Goal: Information Seeking & Learning: Understand process/instructions

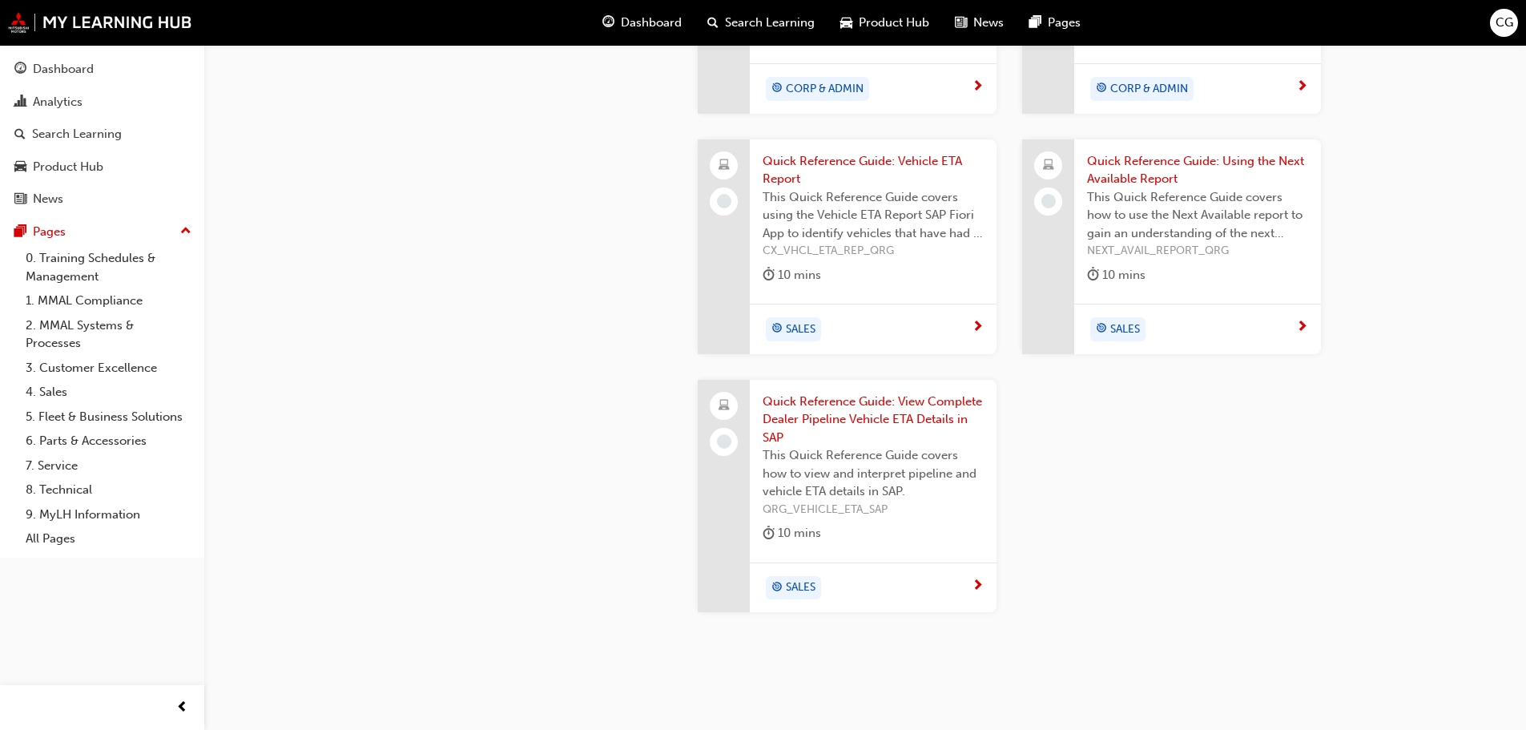
scroll to position [1806, 0]
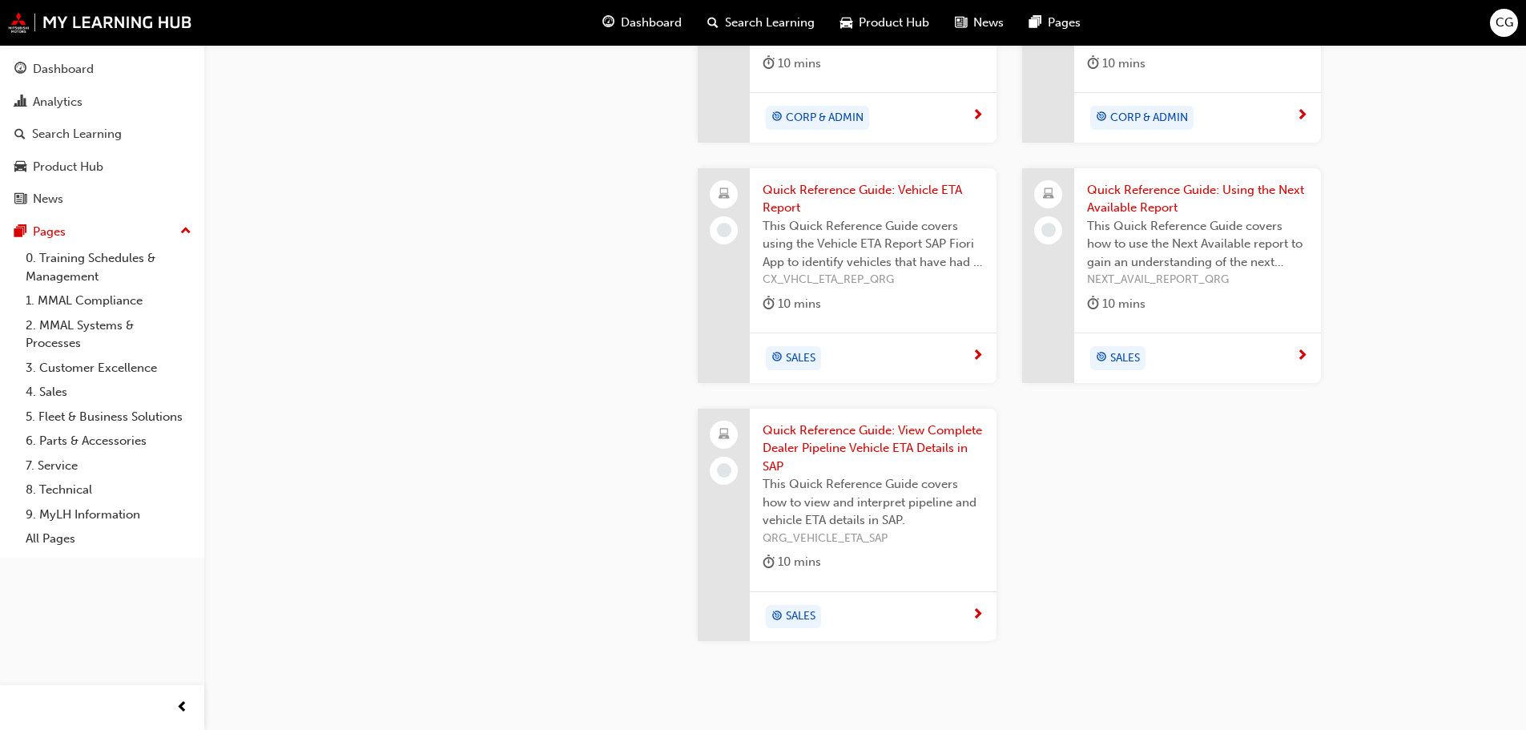
click at [862, 192] on span "Quick Reference Guide: Vehicle ETA Report" at bounding box center [873, 199] width 221 height 36
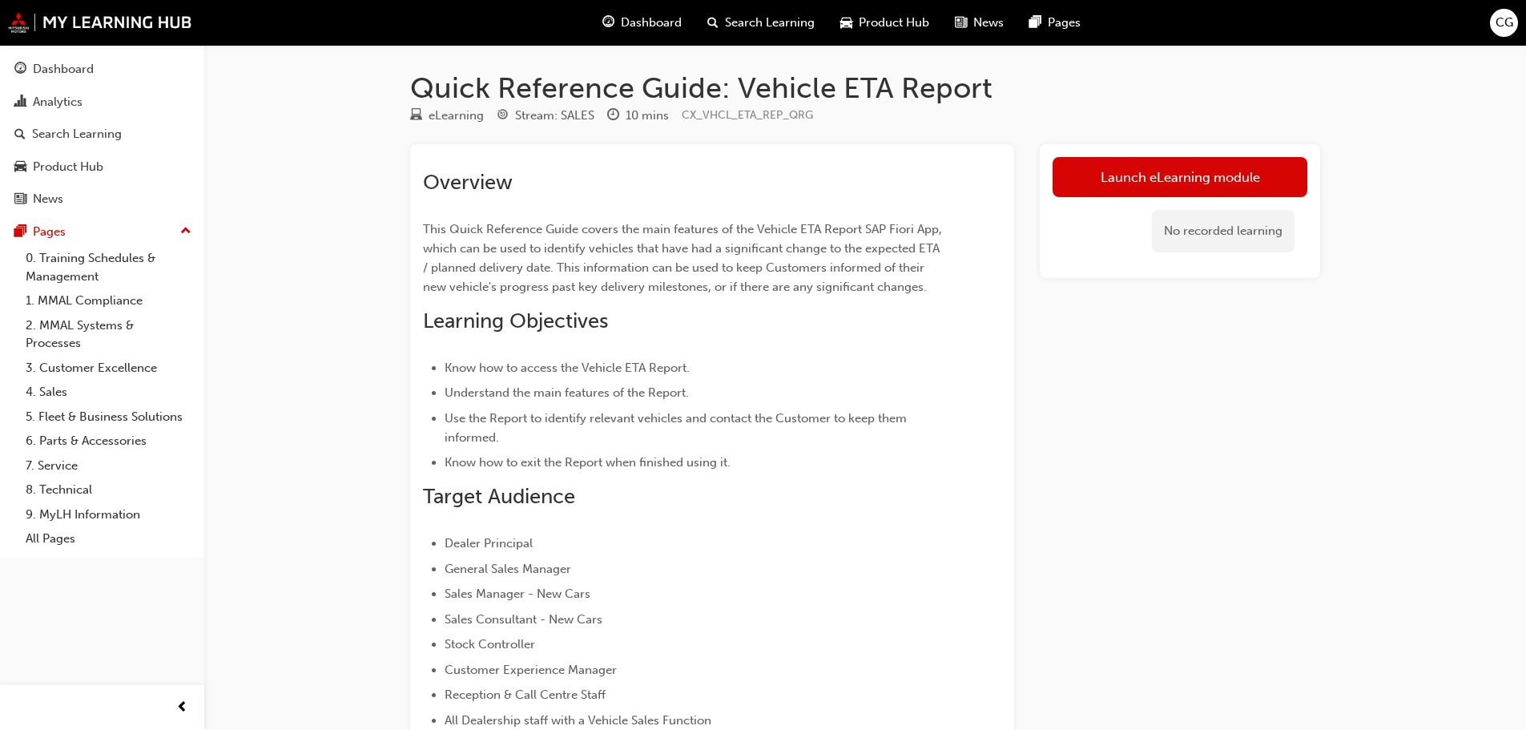
click at [272, 365] on div "Quick Reference Guide: Vehicle ETA Report eLearning Stream: SALES 10 mins CX_VH…" at bounding box center [763, 494] width 1526 height 989
click at [1165, 171] on link "Launch eLearning module" at bounding box center [1180, 177] width 255 height 40
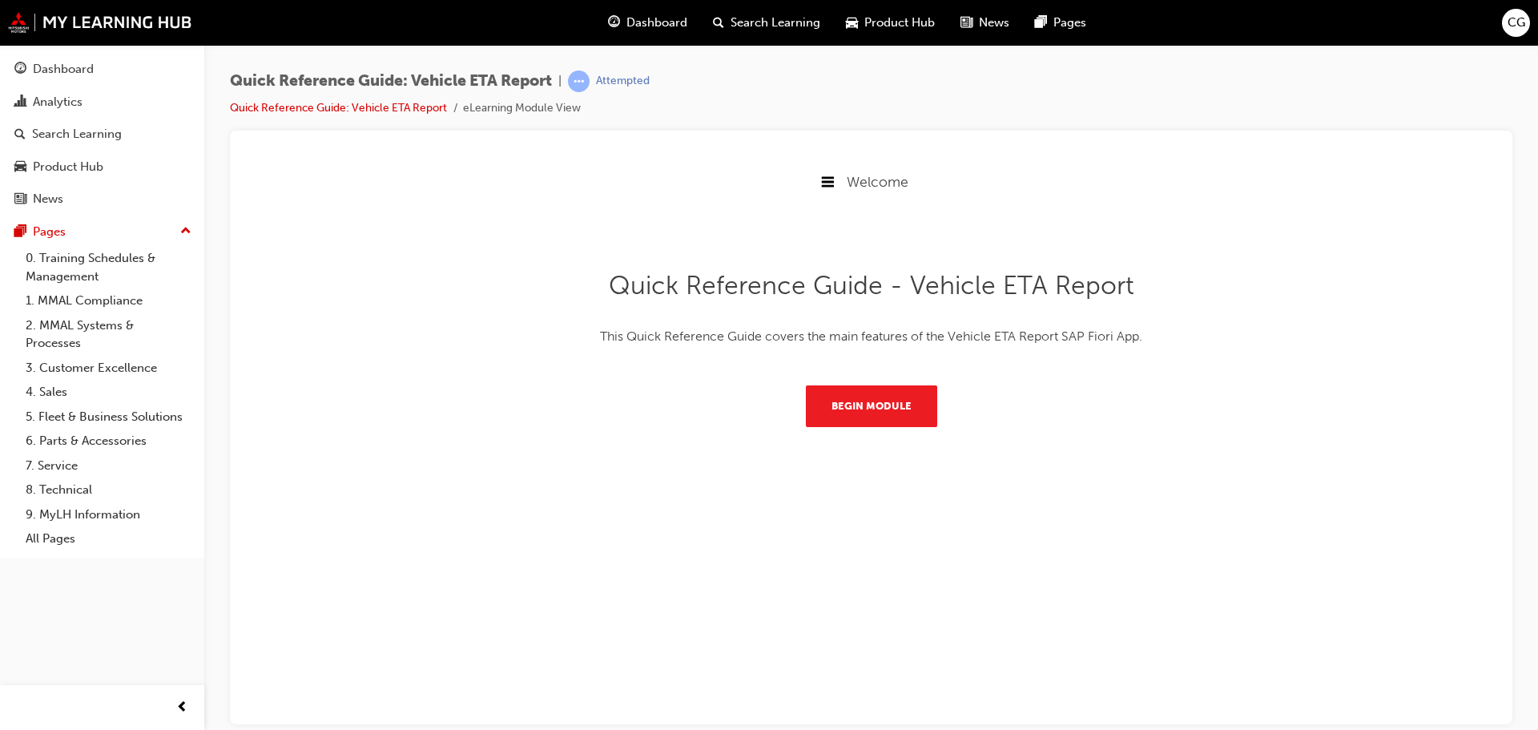
click at [895, 426] on div "Quick Reference Guide - Vehicle ETA Report This Quick Reference Guide covers th…" at bounding box center [871, 342] width 1257 height 272
click at [877, 412] on button "Begin Module" at bounding box center [871, 406] width 131 height 42
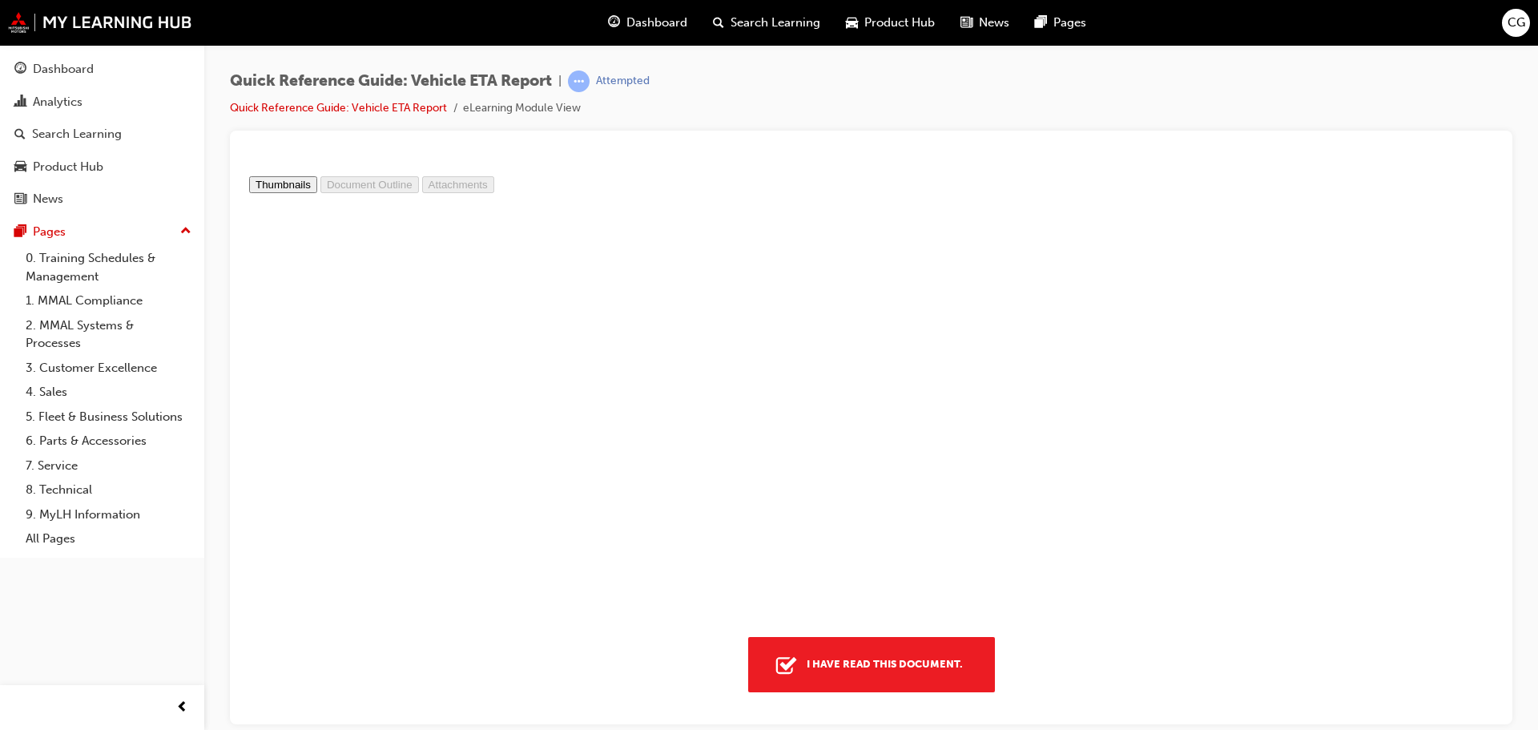
scroll to position [3422, 0]
type input "1"
click at [920, 677] on div "I have read this document." at bounding box center [884, 663] width 169 height 29
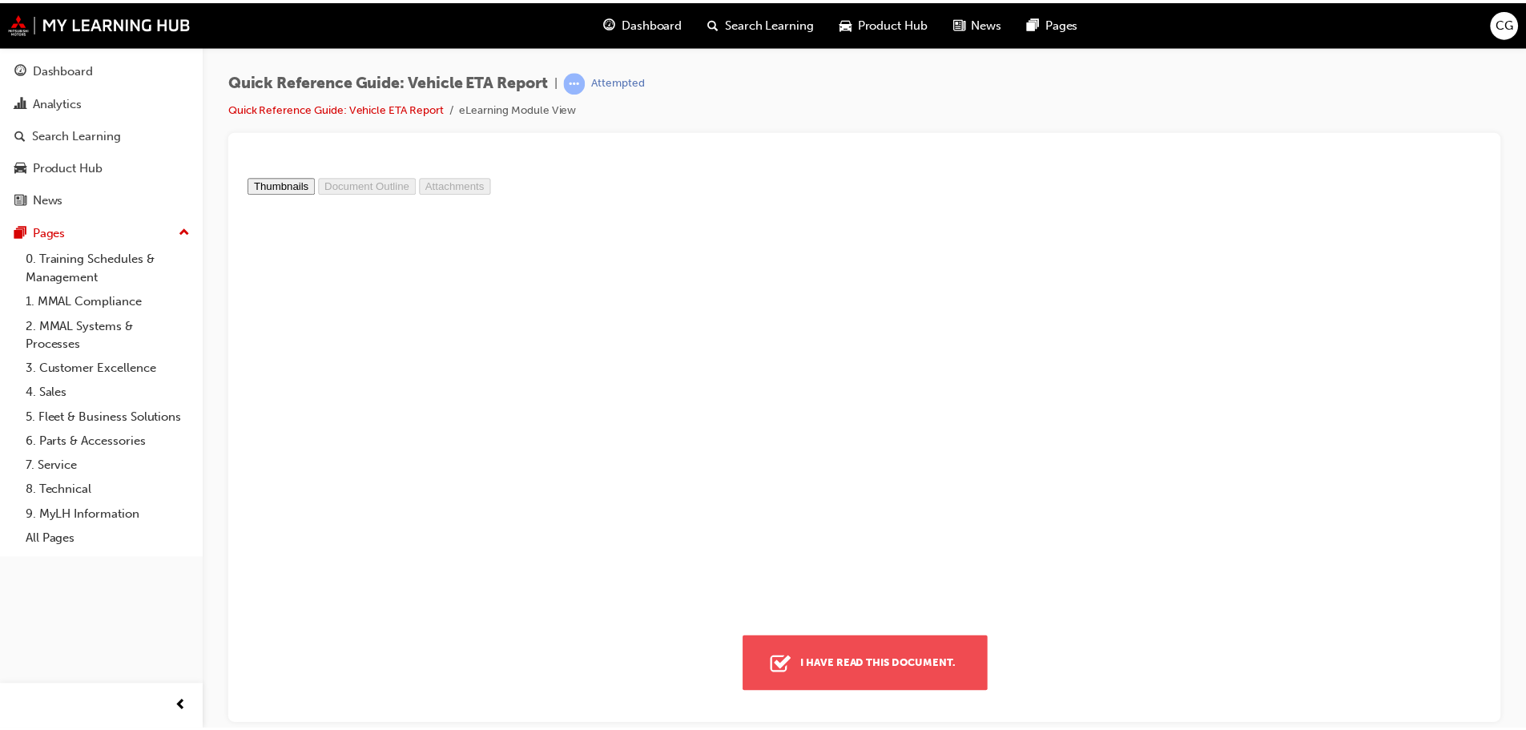
scroll to position [8, 8]
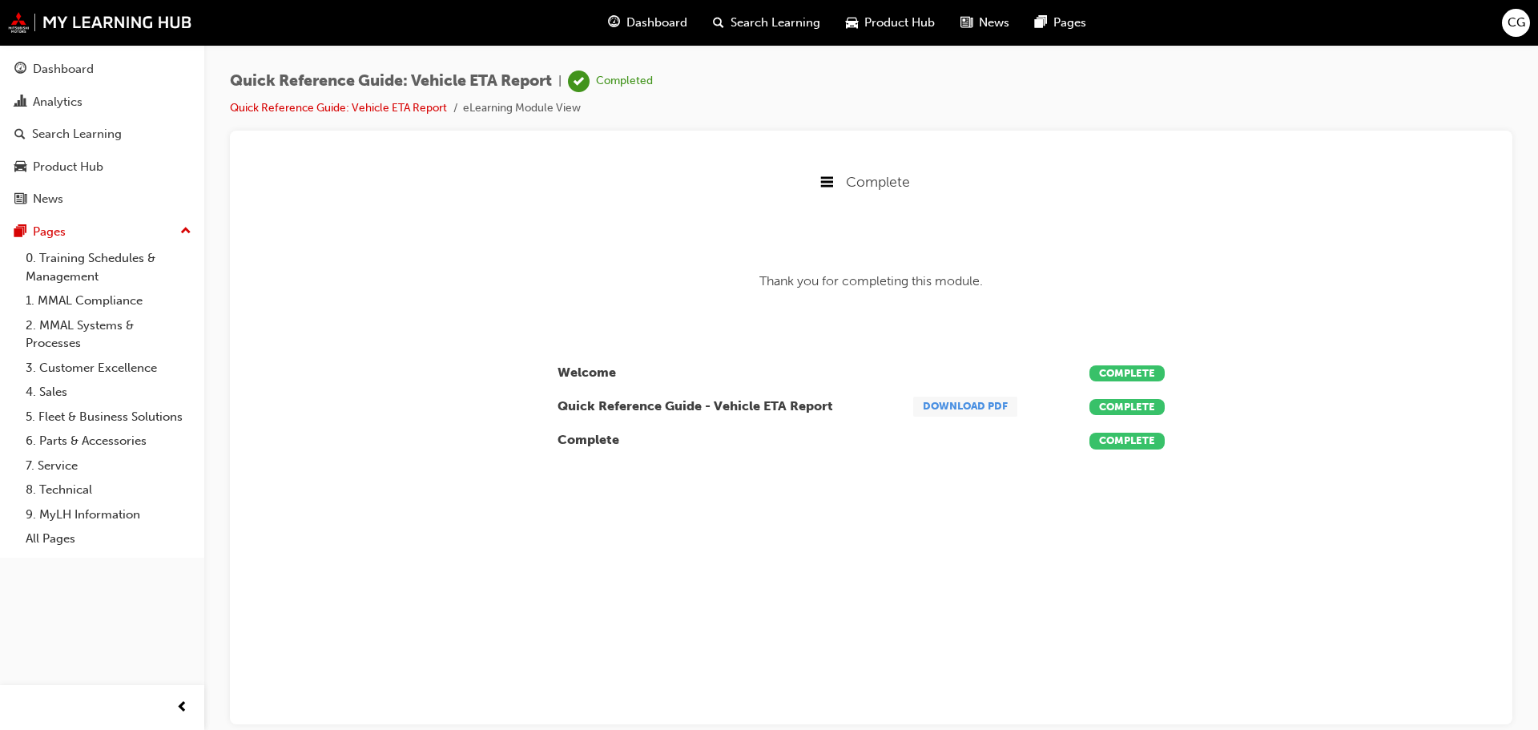
click at [978, 405] on link "Download PDF" at bounding box center [965, 406] width 104 height 20
click at [390, 26] on div "Dashboard Search Learning Product Hub News Pages CG" at bounding box center [769, 23] width 1538 height 46
click at [388, 108] on link "Quick Reference Guide: Vehicle ETA Report" at bounding box center [338, 108] width 217 height 14
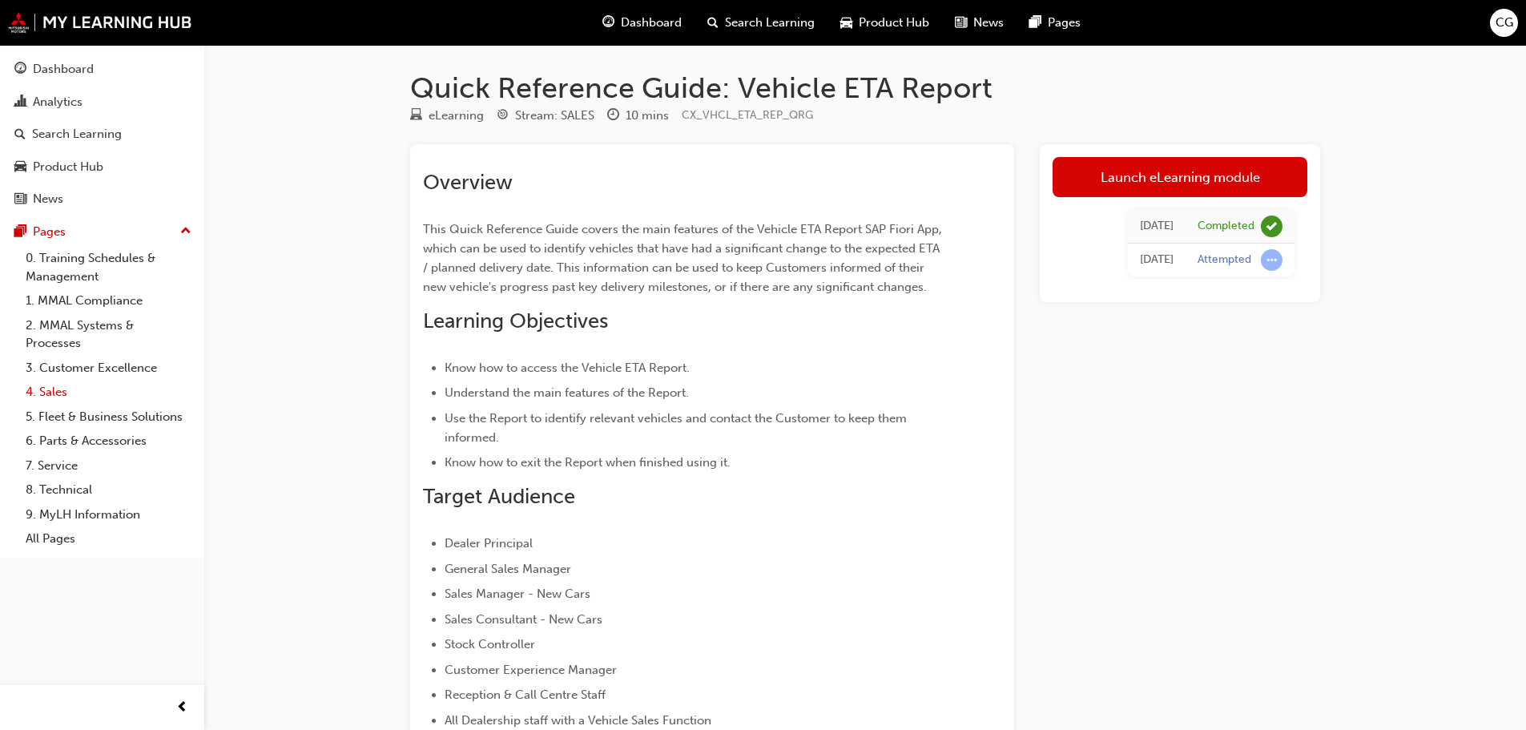
click at [44, 395] on link "4. Sales" at bounding box center [108, 392] width 179 height 25
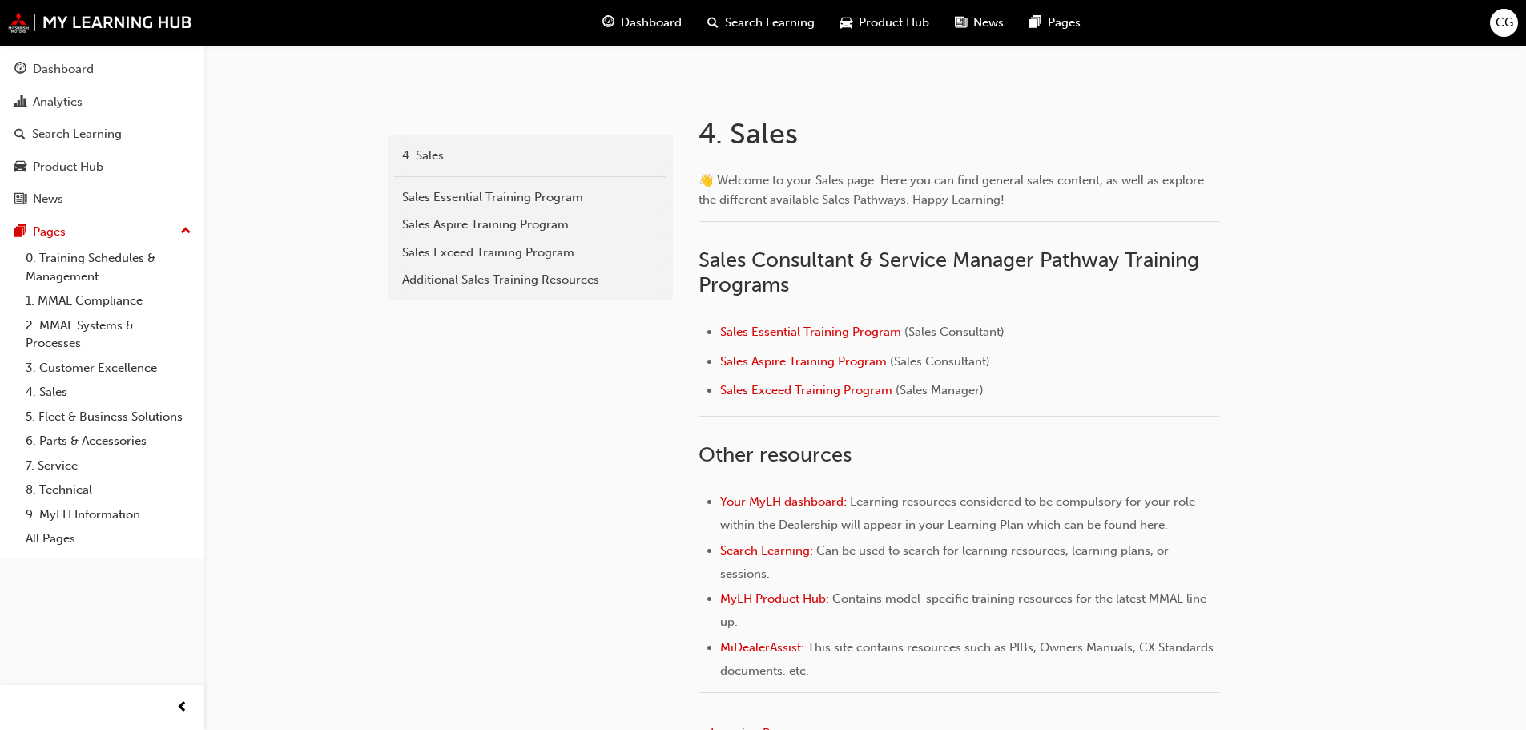
scroll to position [481, 0]
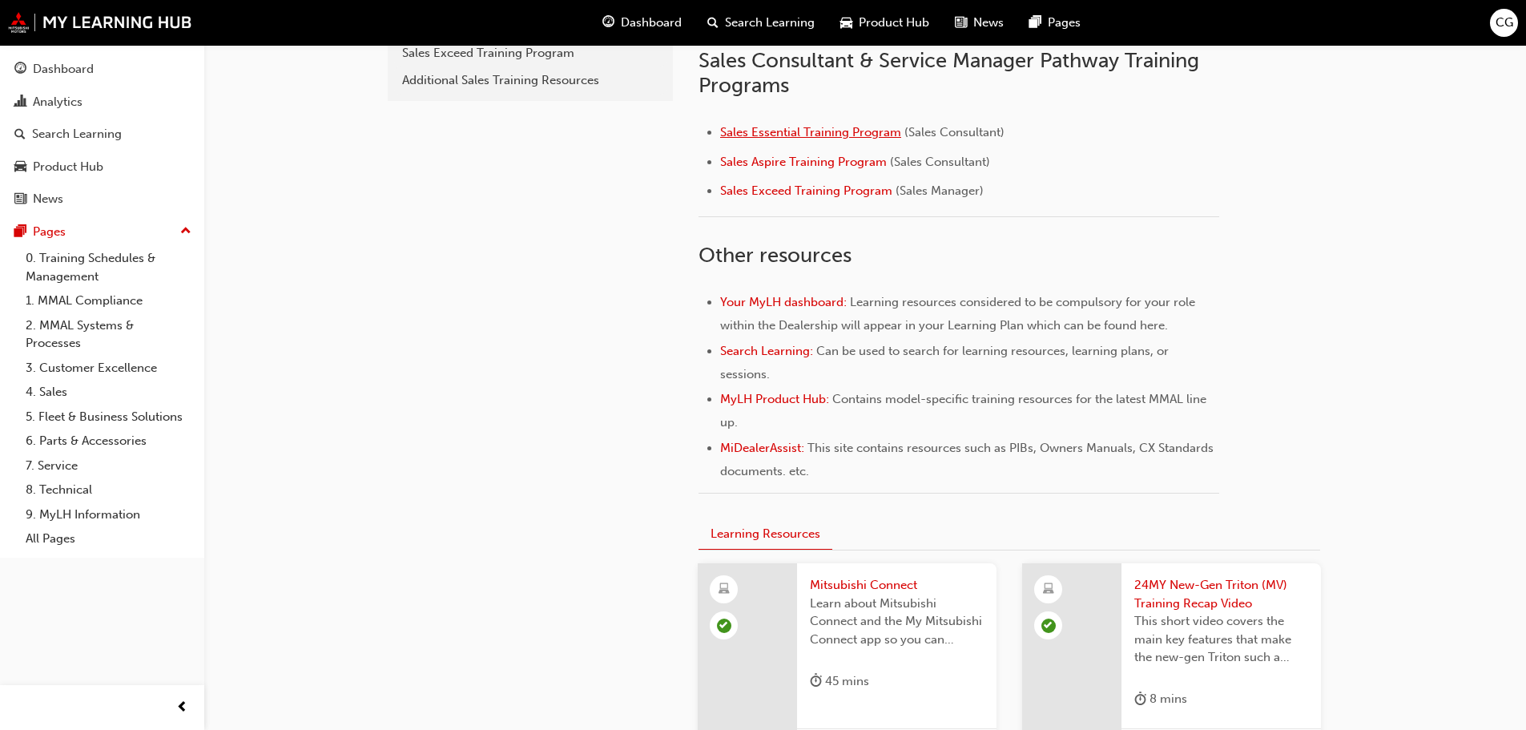
click at [805, 134] on span "Sales Essential Training Program" at bounding box center [810, 132] width 181 height 14
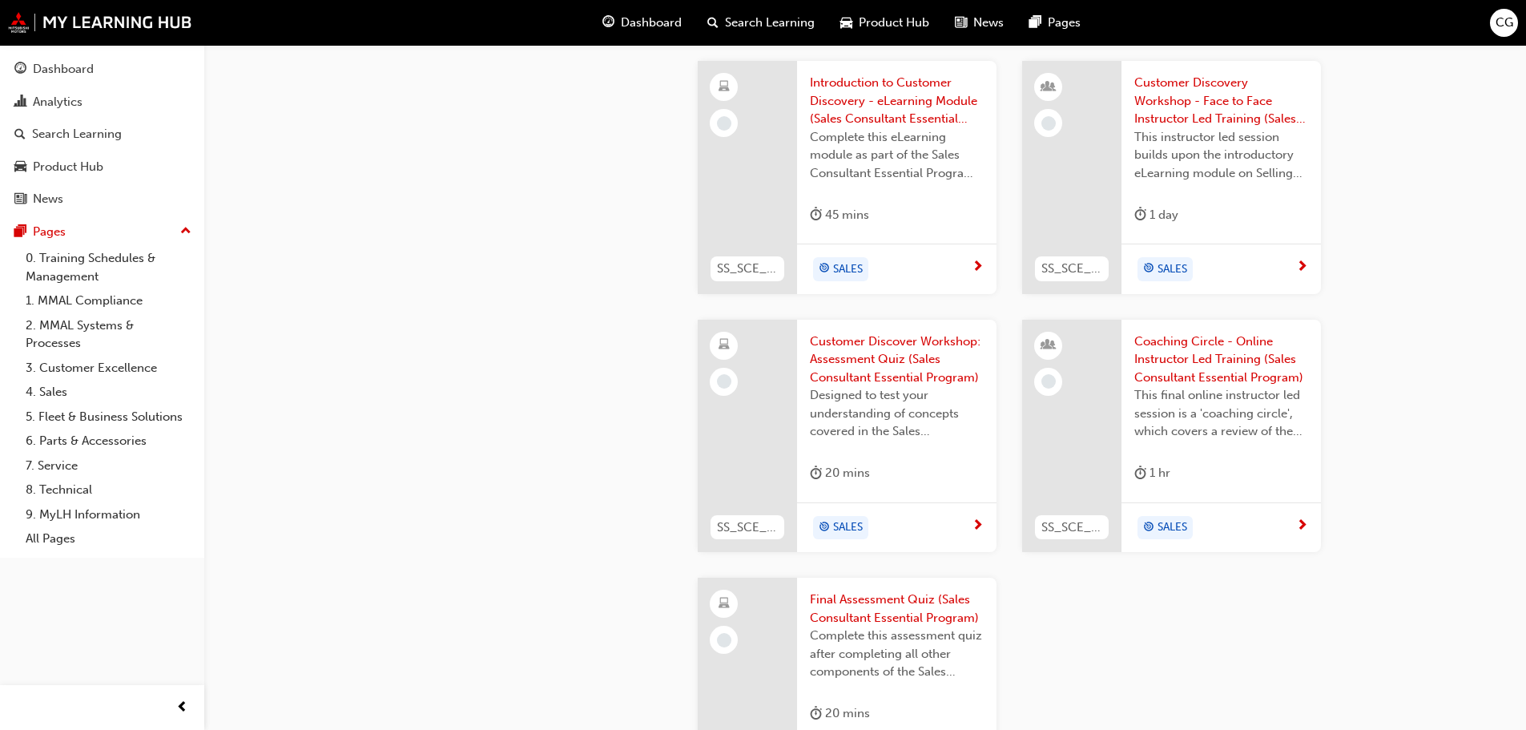
scroll to position [1841, 0]
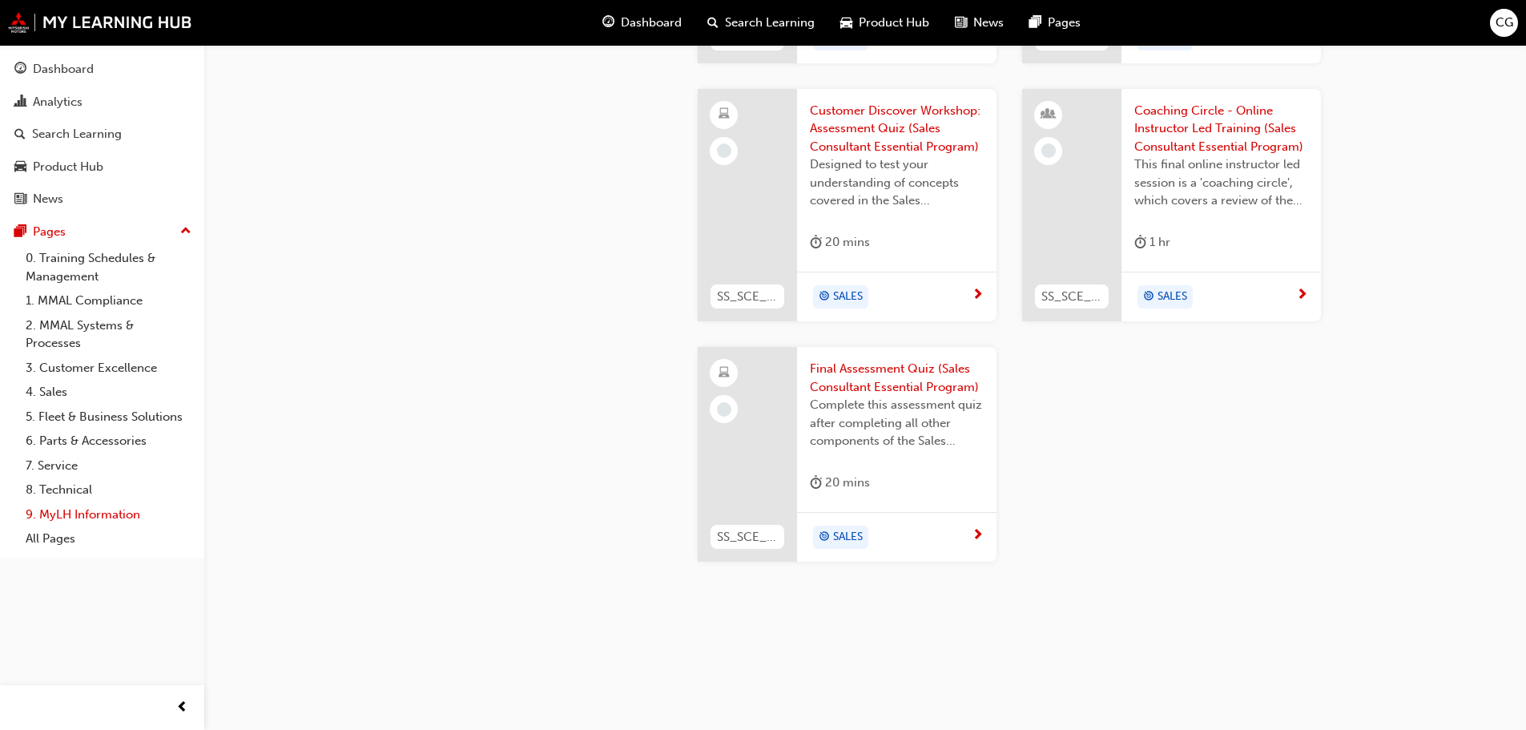
click at [90, 518] on link "9. MyLH Information" at bounding box center [108, 514] width 179 height 25
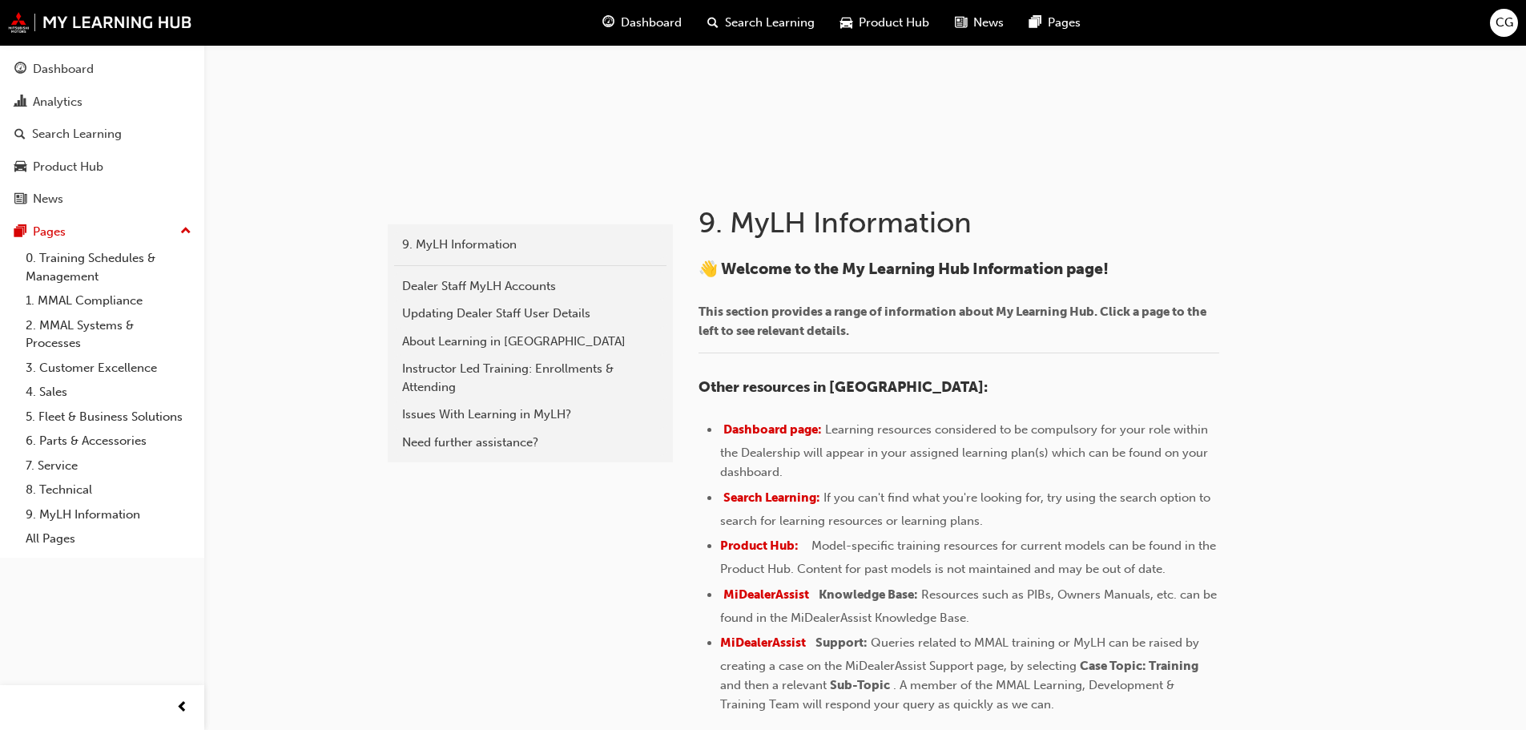
scroll to position [321, 0]
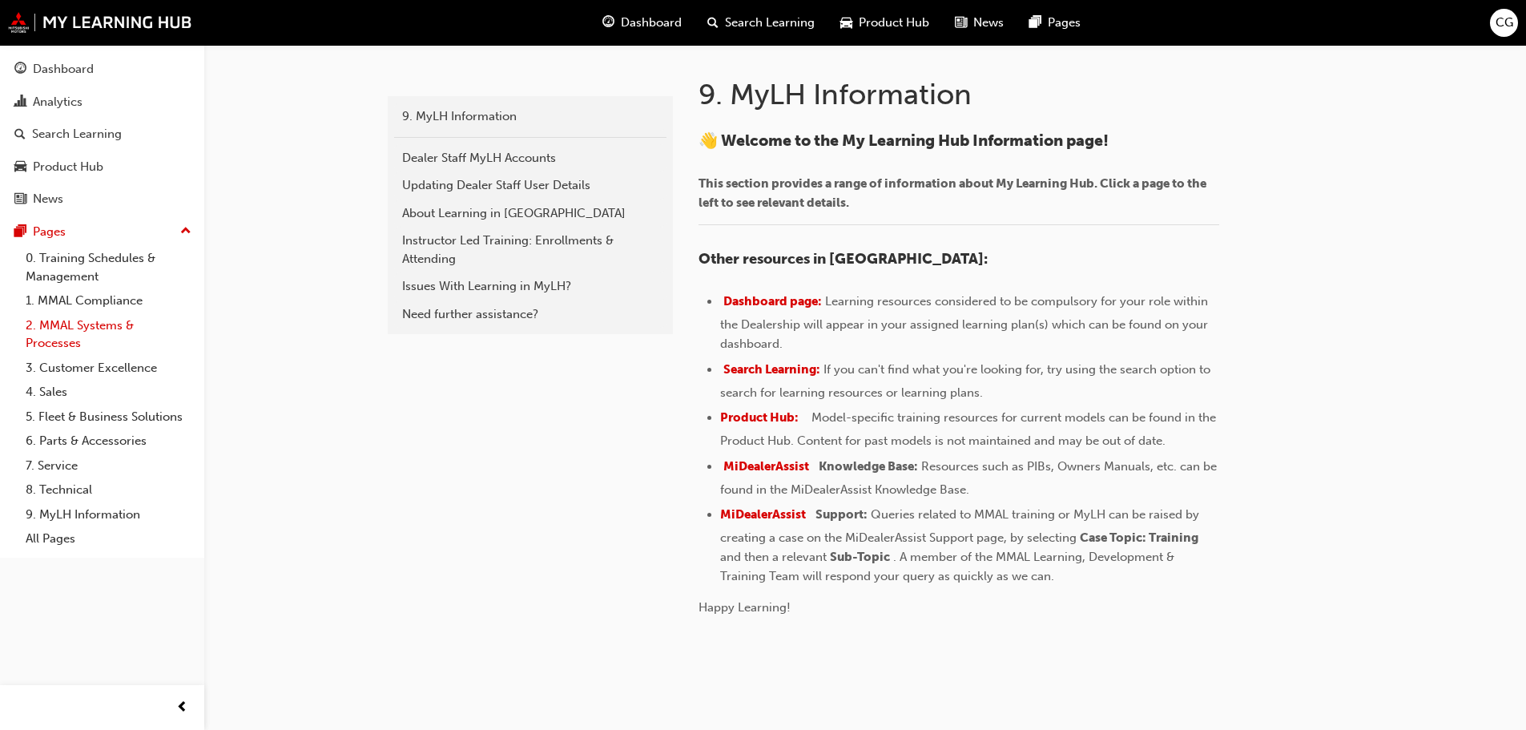
click at [99, 319] on link "2. MMAL Systems & Processes" at bounding box center [108, 334] width 179 height 42
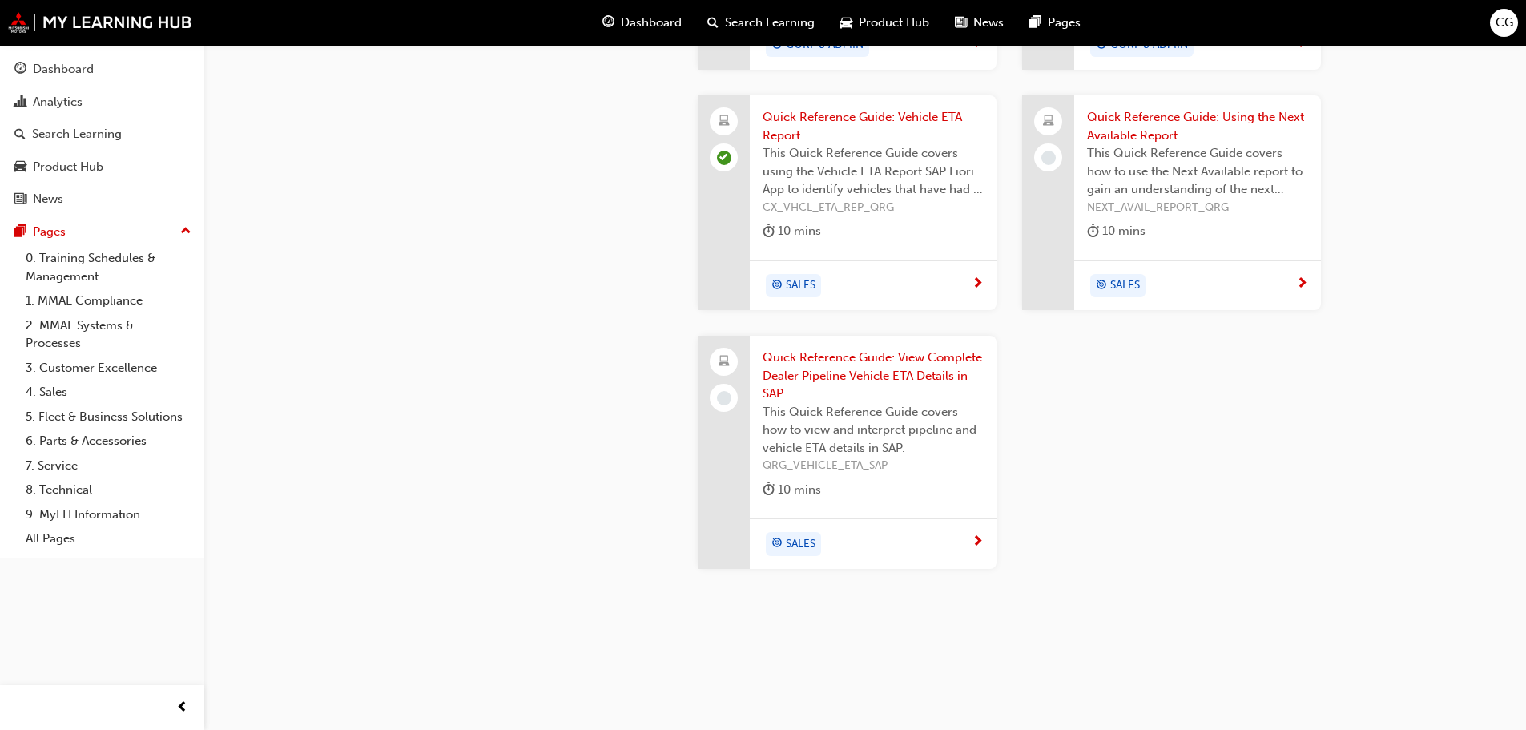
scroll to position [1886, 0]
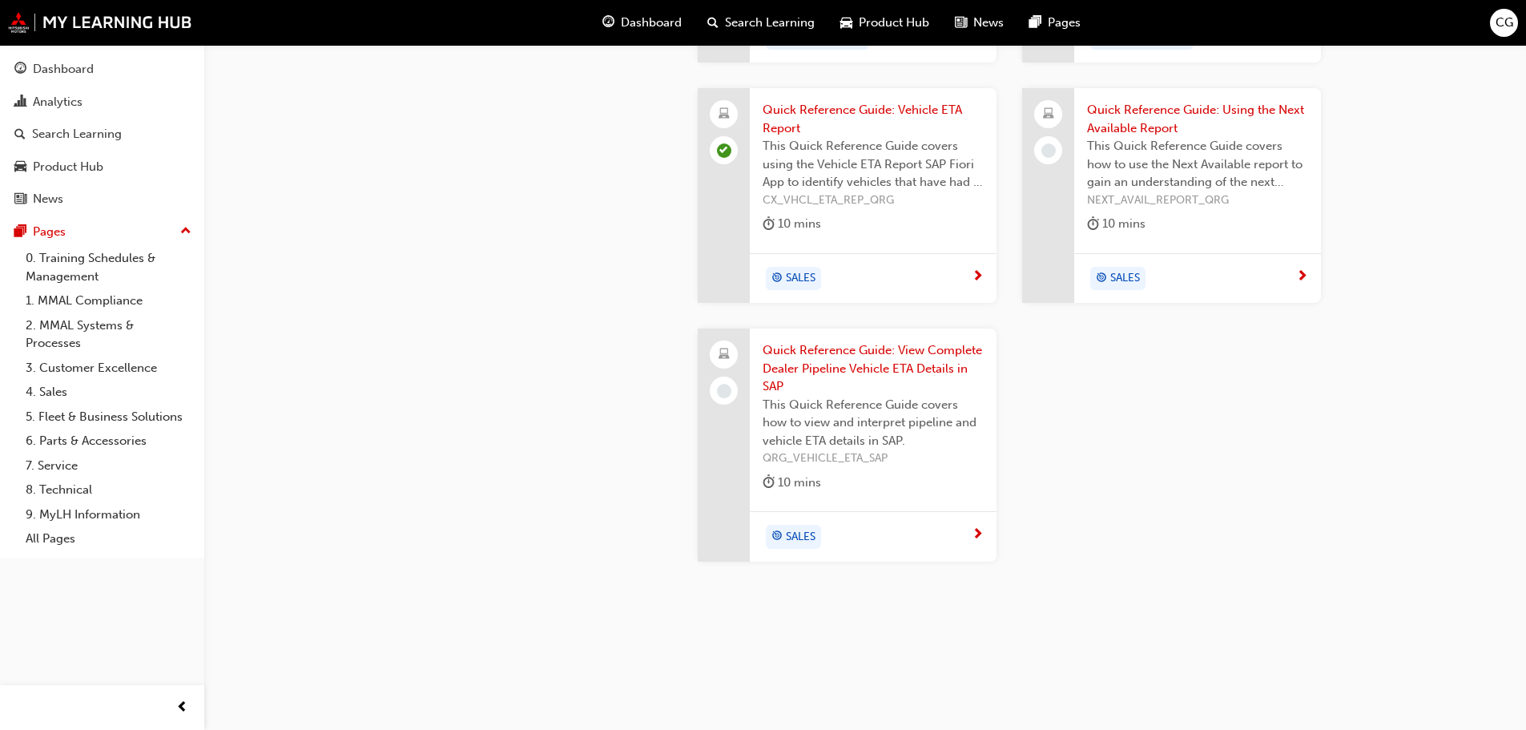
click at [1146, 112] on span "Quick Reference Guide: Using the Next Available Report" at bounding box center [1197, 119] width 221 height 36
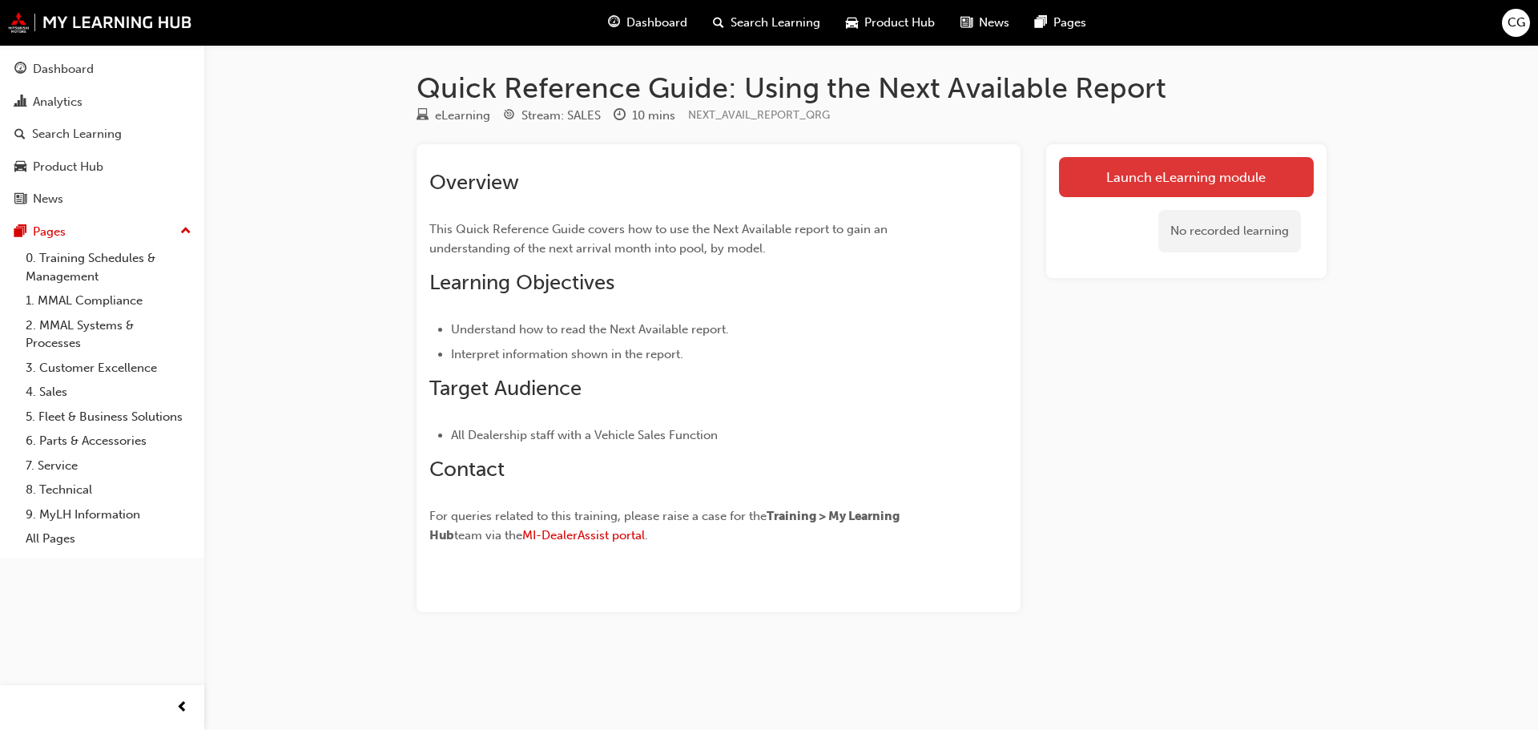
click at [1171, 167] on link "Launch eLearning module" at bounding box center [1186, 177] width 255 height 40
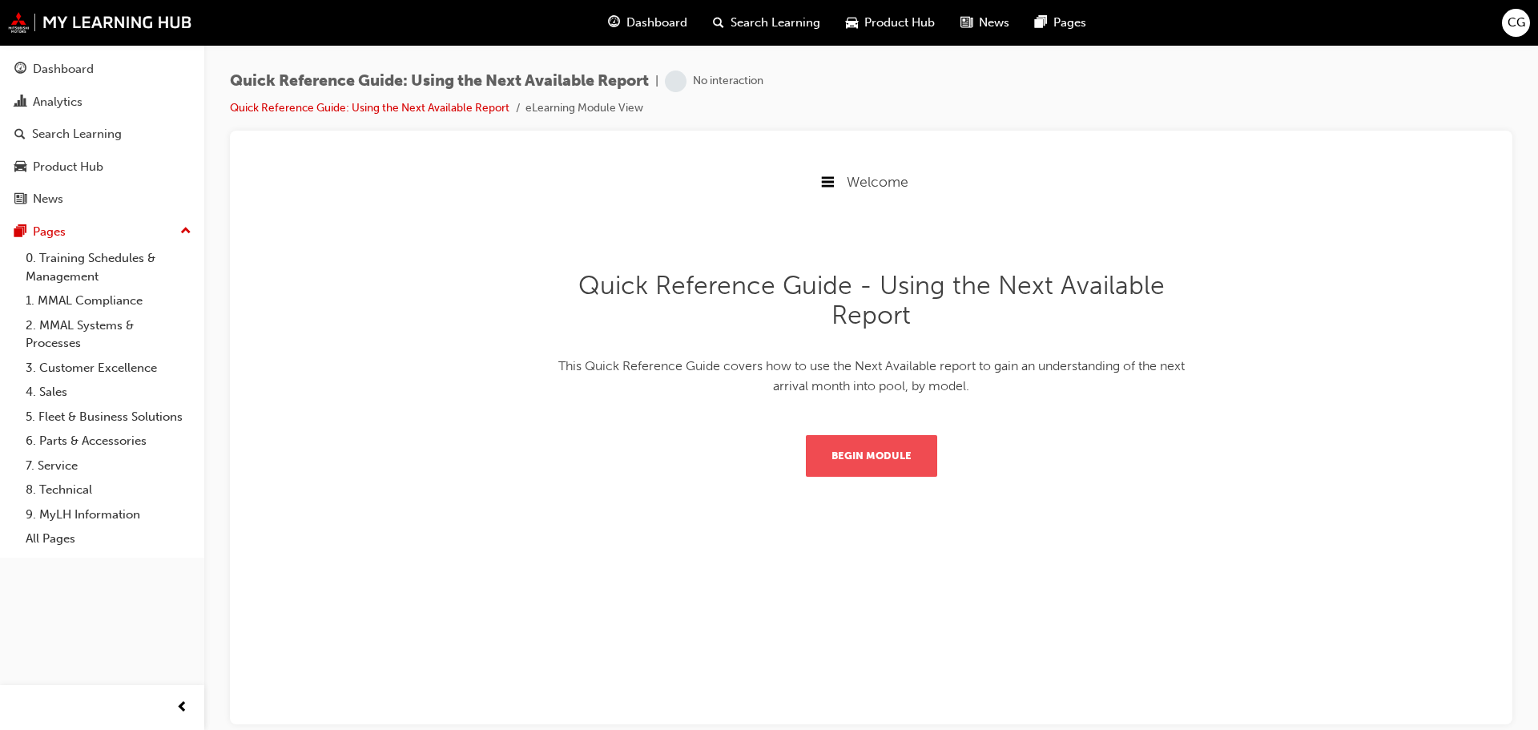
click at [869, 439] on button "Begin Module" at bounding box center [871, 455] width 131 height 42
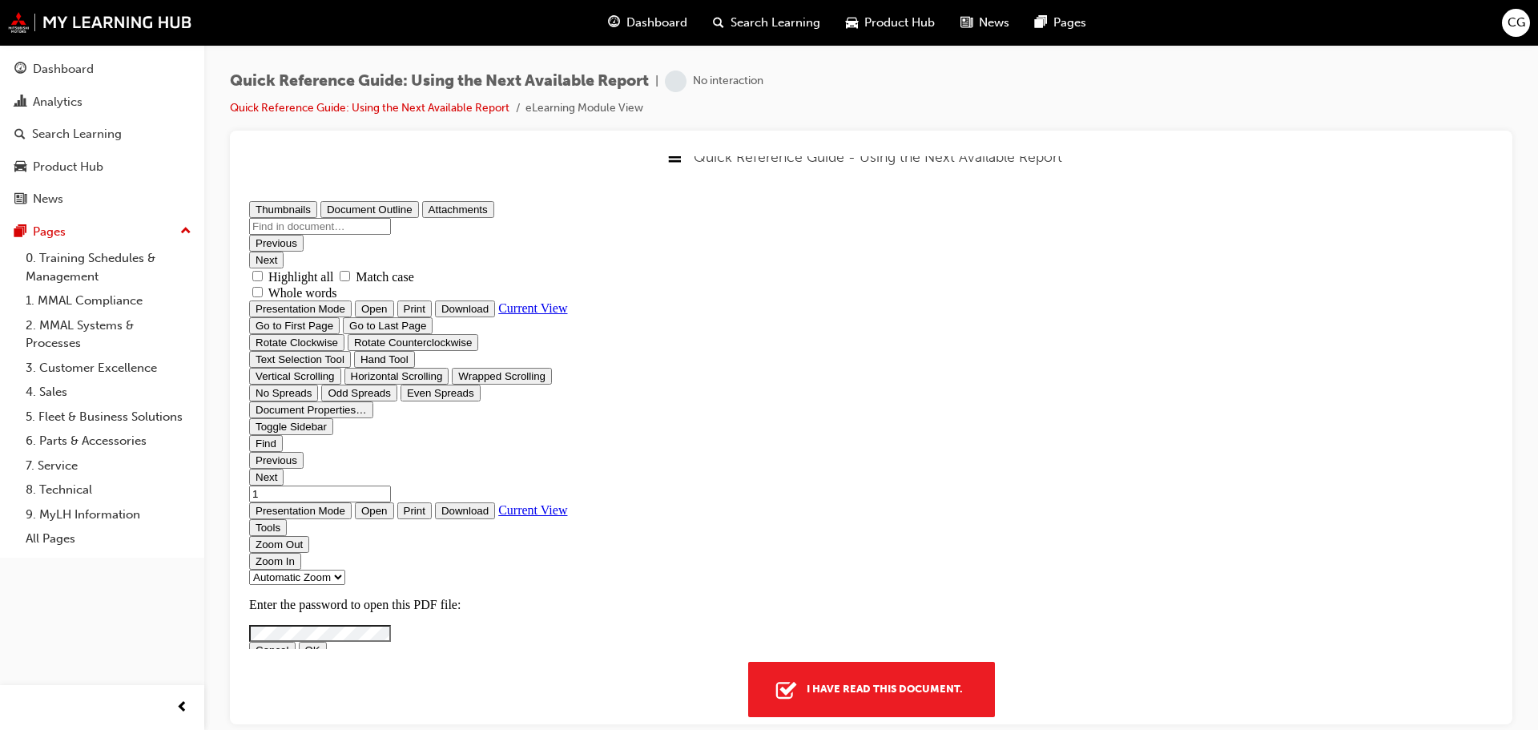
scroll to position [50, 0]
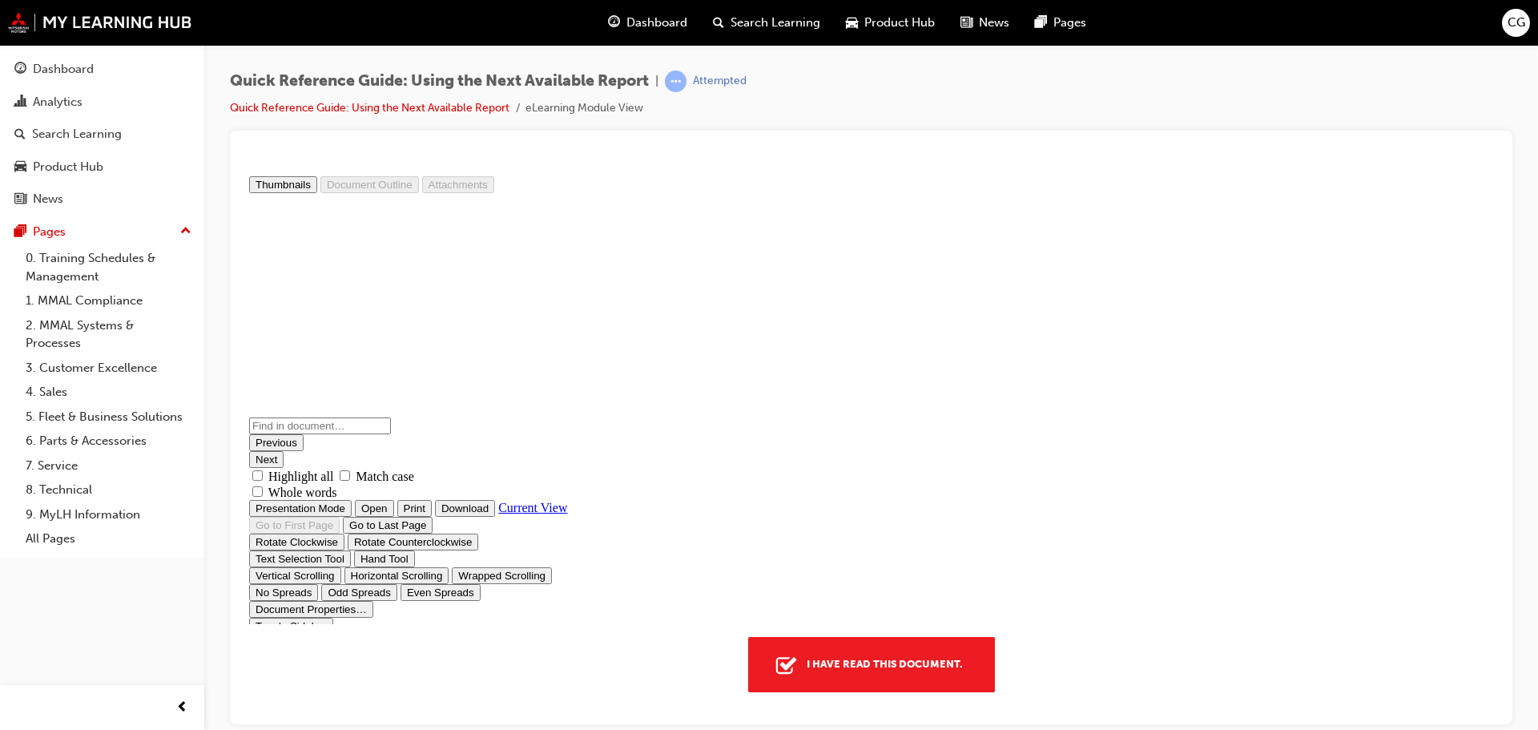
type input "2"
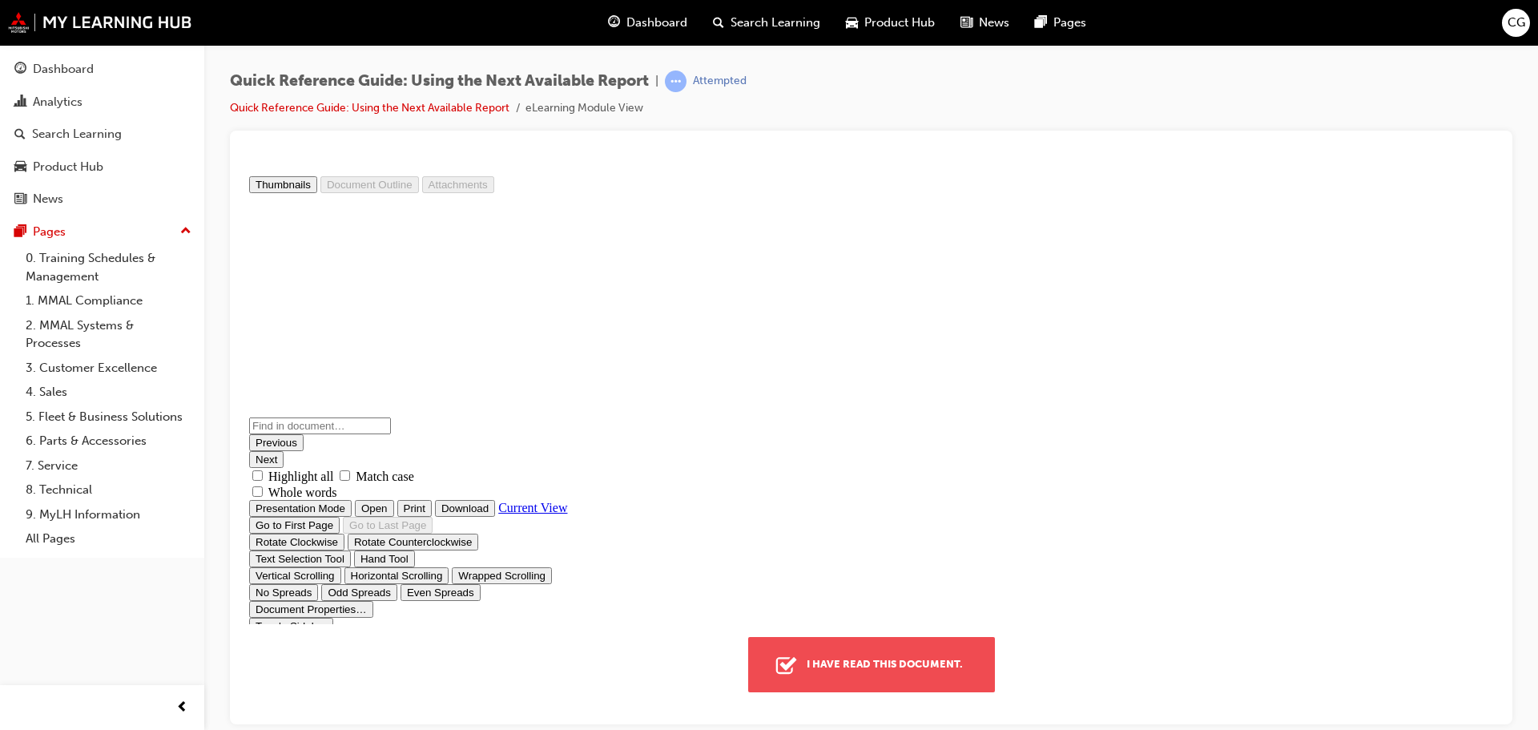
scroll to position [1123, 0]
click at [893, 644] on button "I have read this document." at bounding box center [871, 663] width 247 height 54
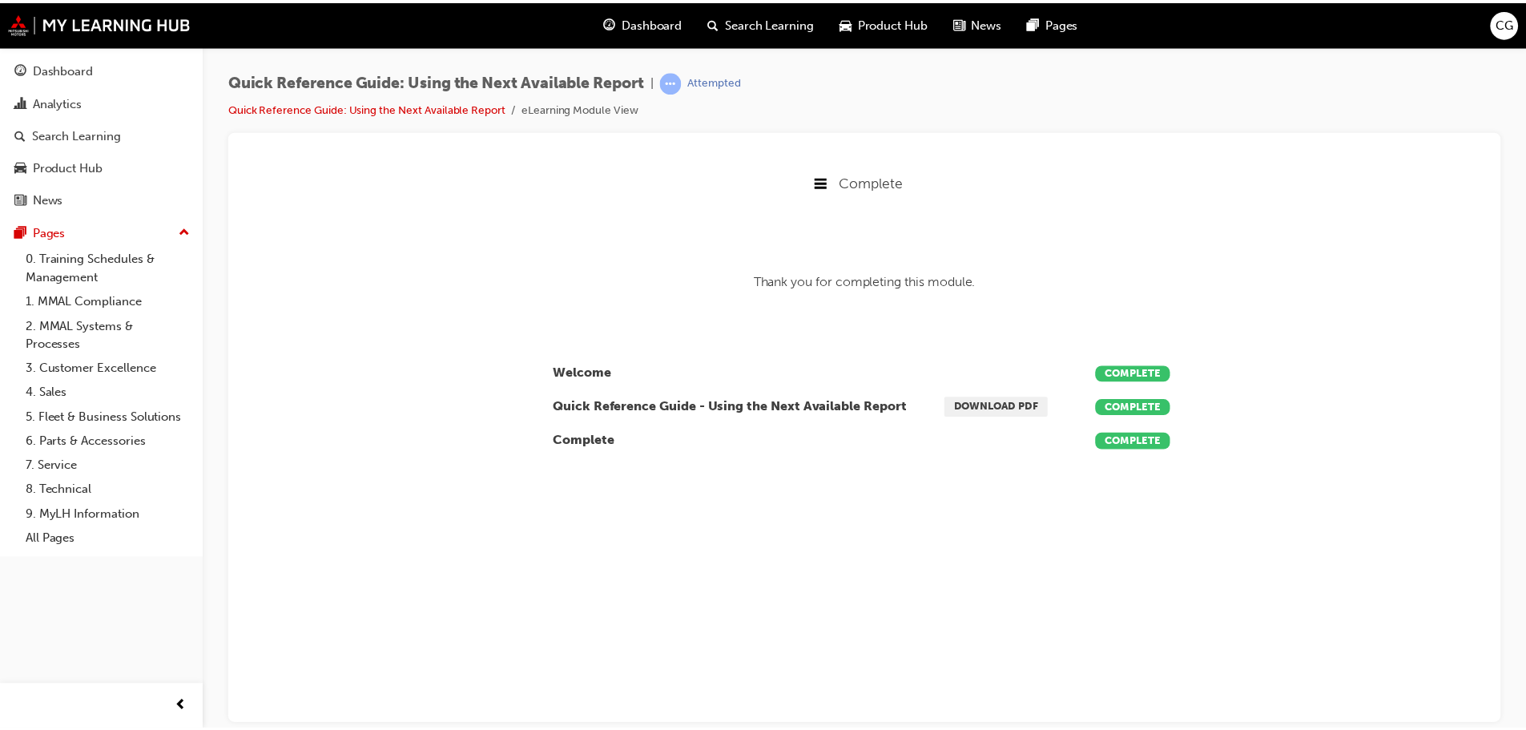
scroll to position [8, 8]
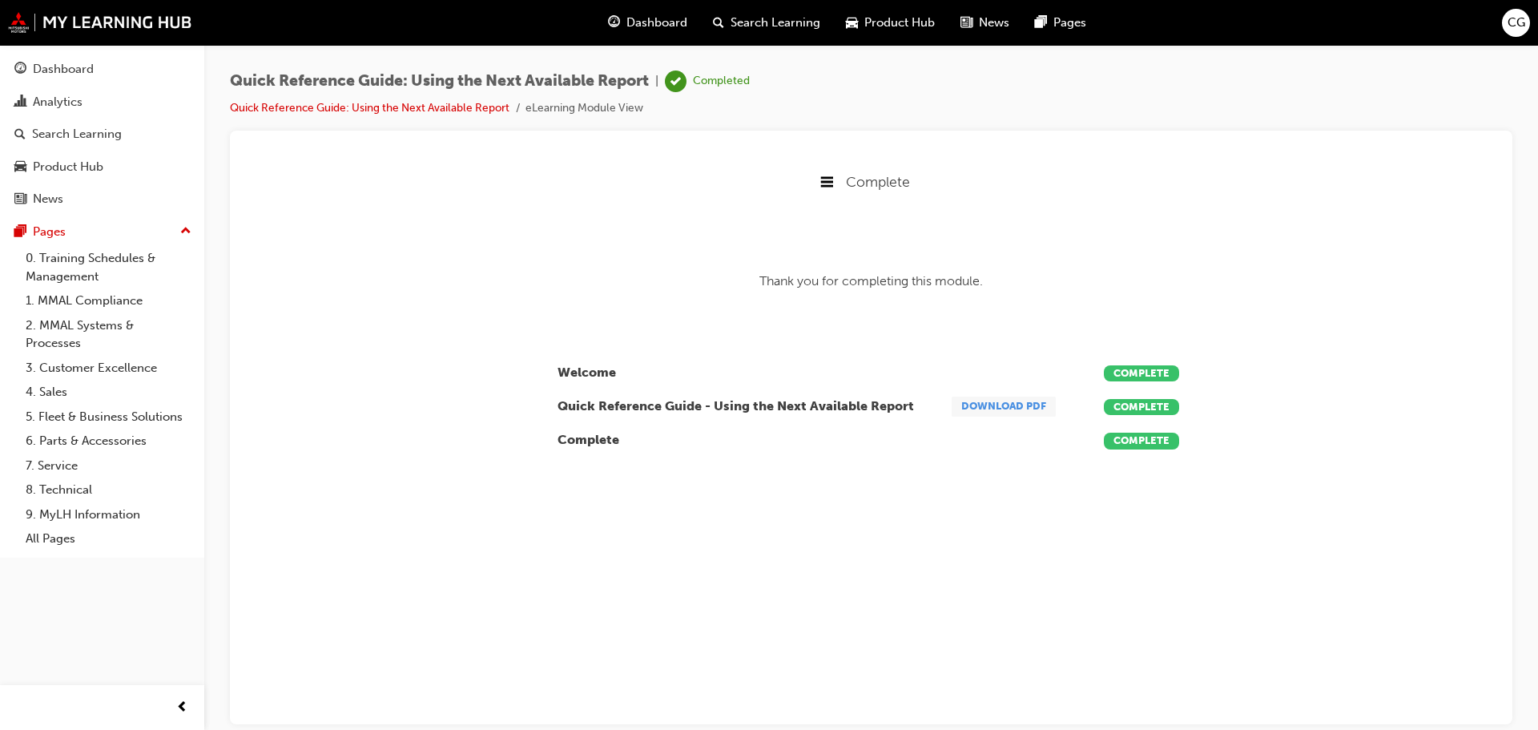
click at [1035, 405] on link "Download PDF" at bounding box center [1004, 406] width 104 height 20
click at [103, 334] on link "2. MMAL Systems & Processes" at bounding box center [108, 334] width 179 height 42
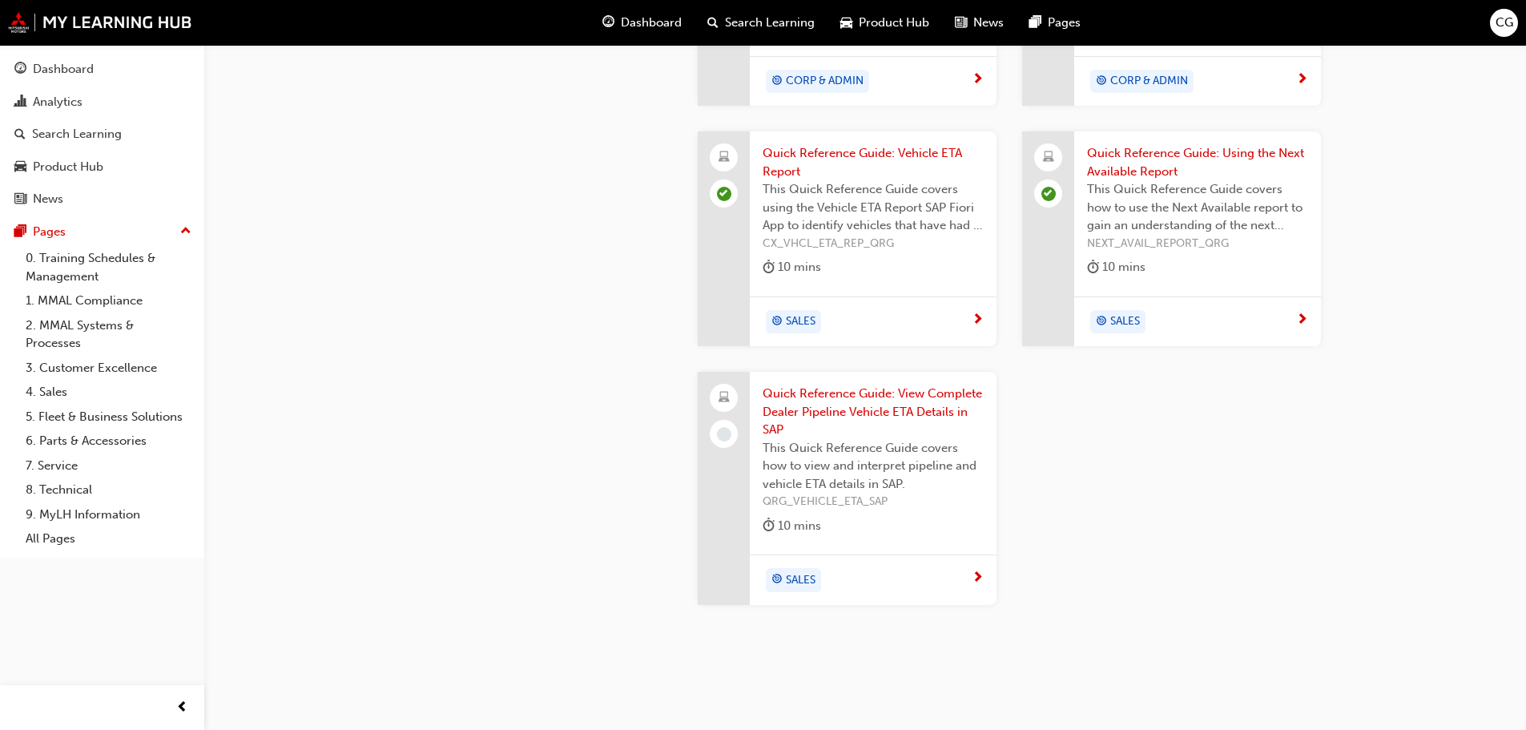
click at [820, 414] on span "Quick Reference Guide: View Complete Dealer Pipeline Vehicle ETA Details in SAP" at bounding box center [873, 412] width 221 height 54
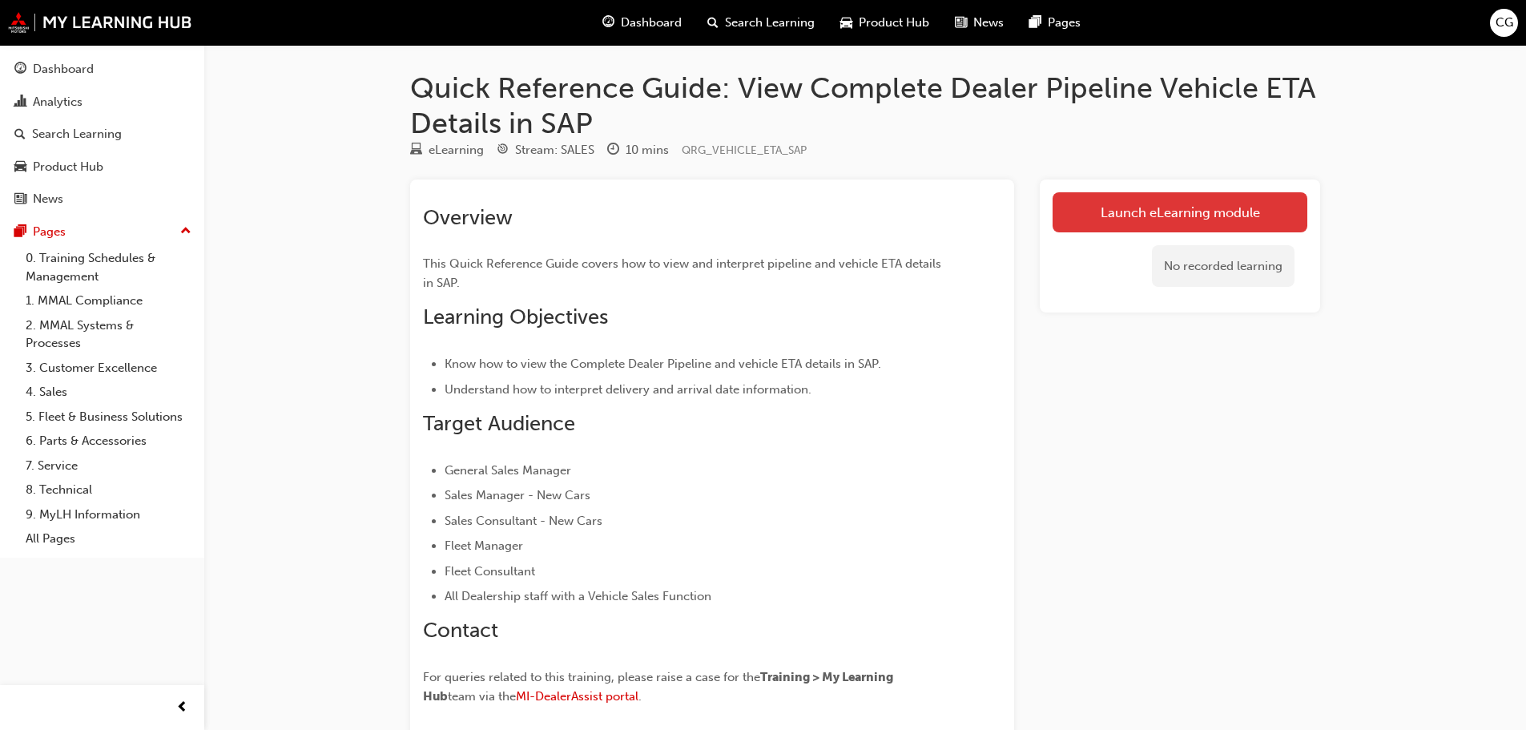
click at [1099, 200] on link "Launch eLearning module" at bounding box center [1180, 212] width 255 height 40
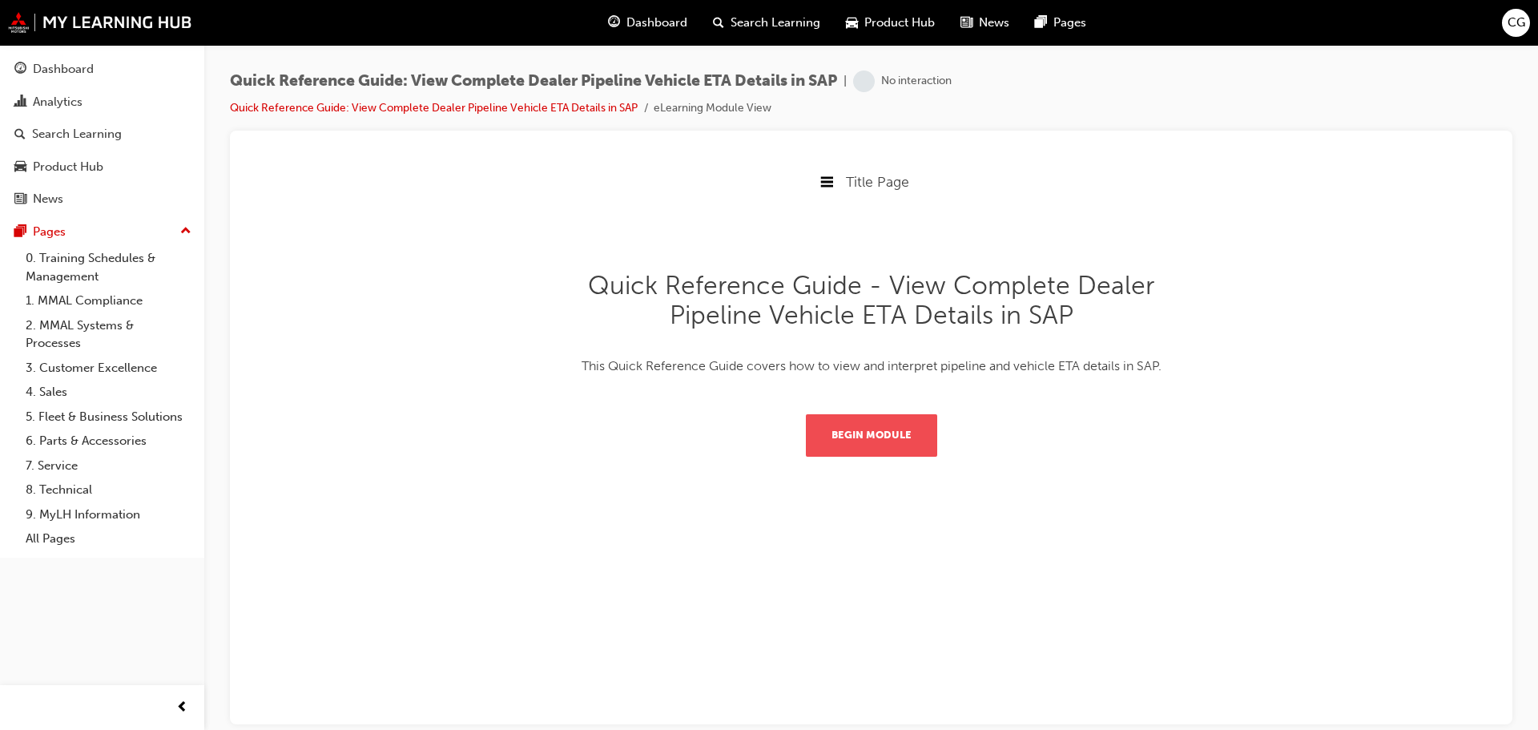
click at [878, 441] on button "Begin Module" at bounding box center [871, 434] width 131 height 42
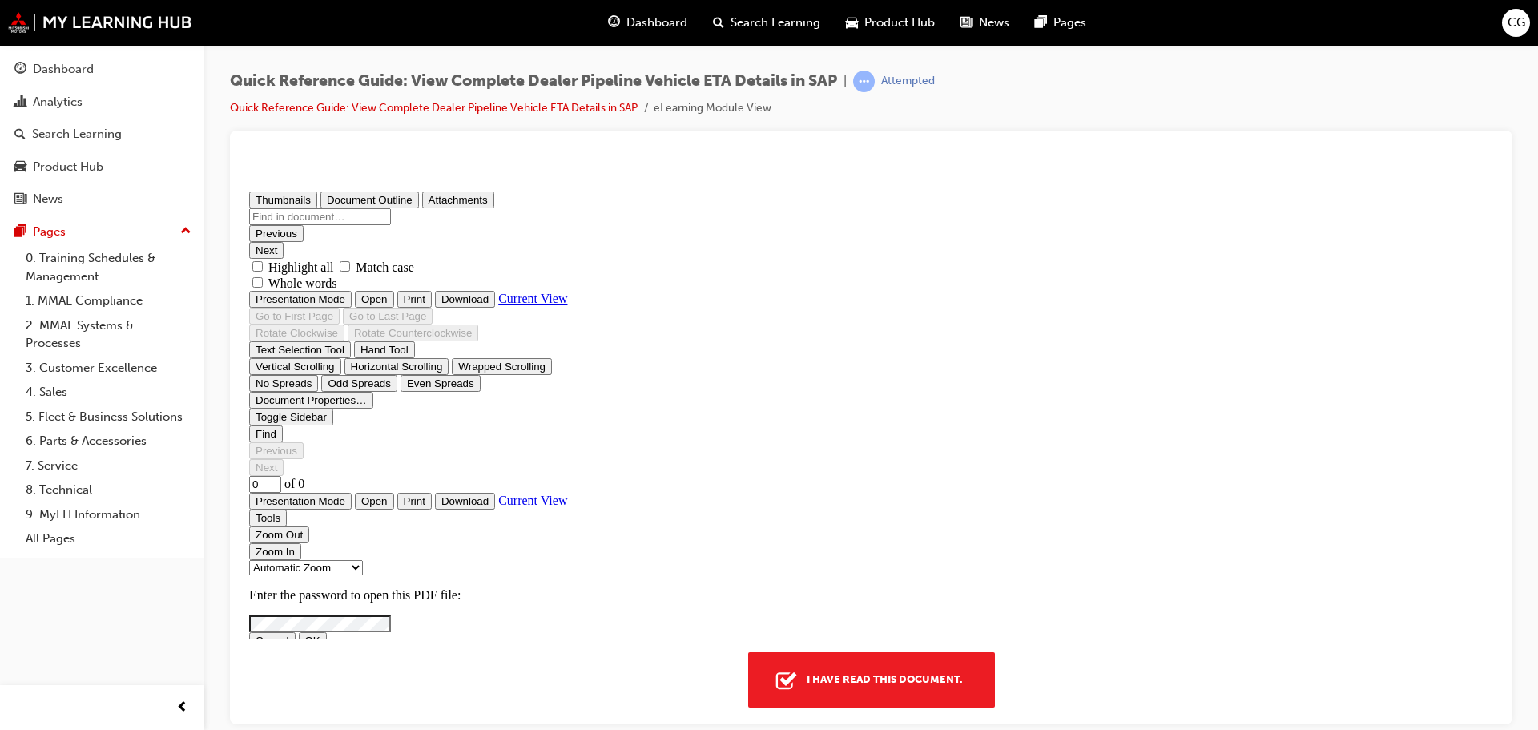
scroll to position [50, 0]
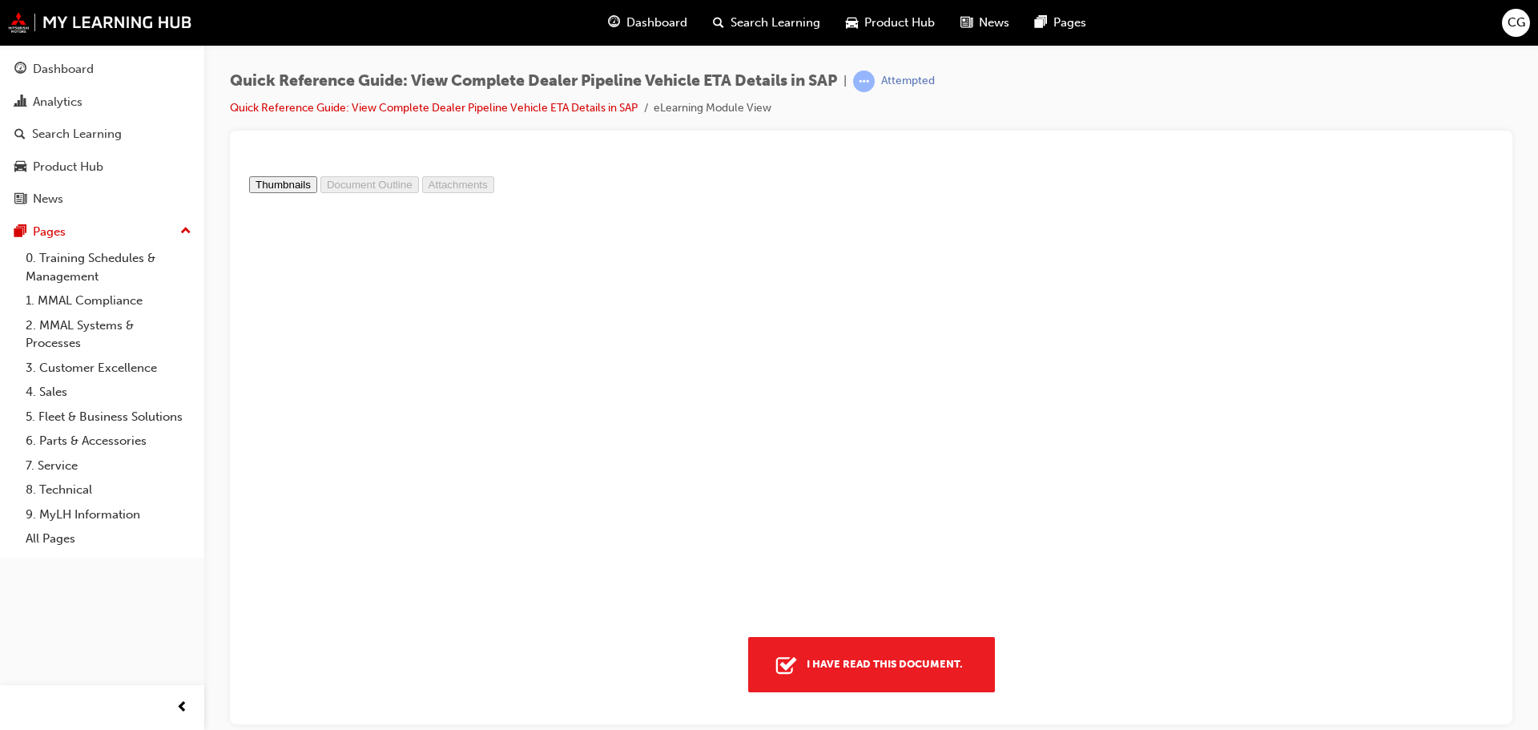
type input "4"
click at [780, 664] on icon "button" at bounding box center [788, 663] width 17 height 14
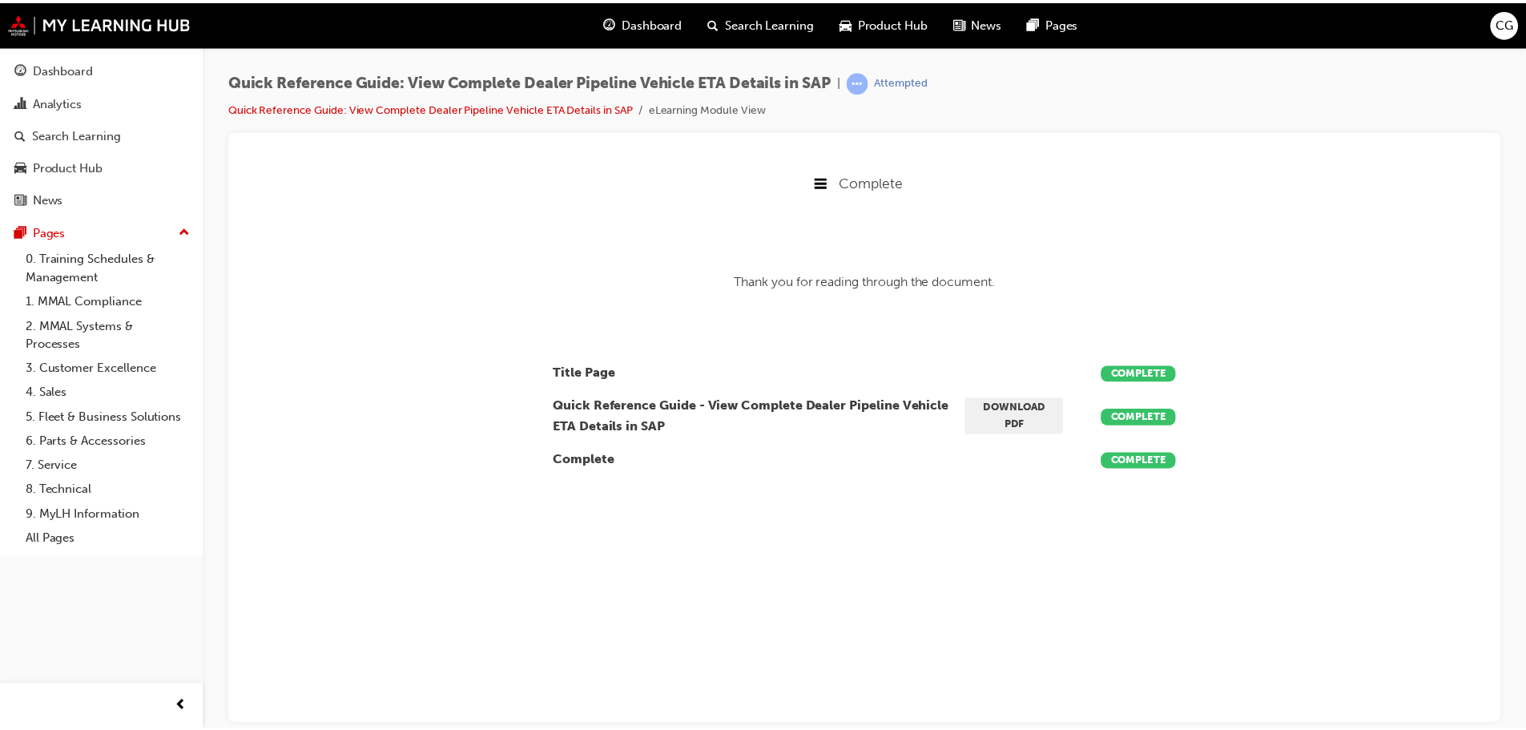
scroll to position [8, 8]
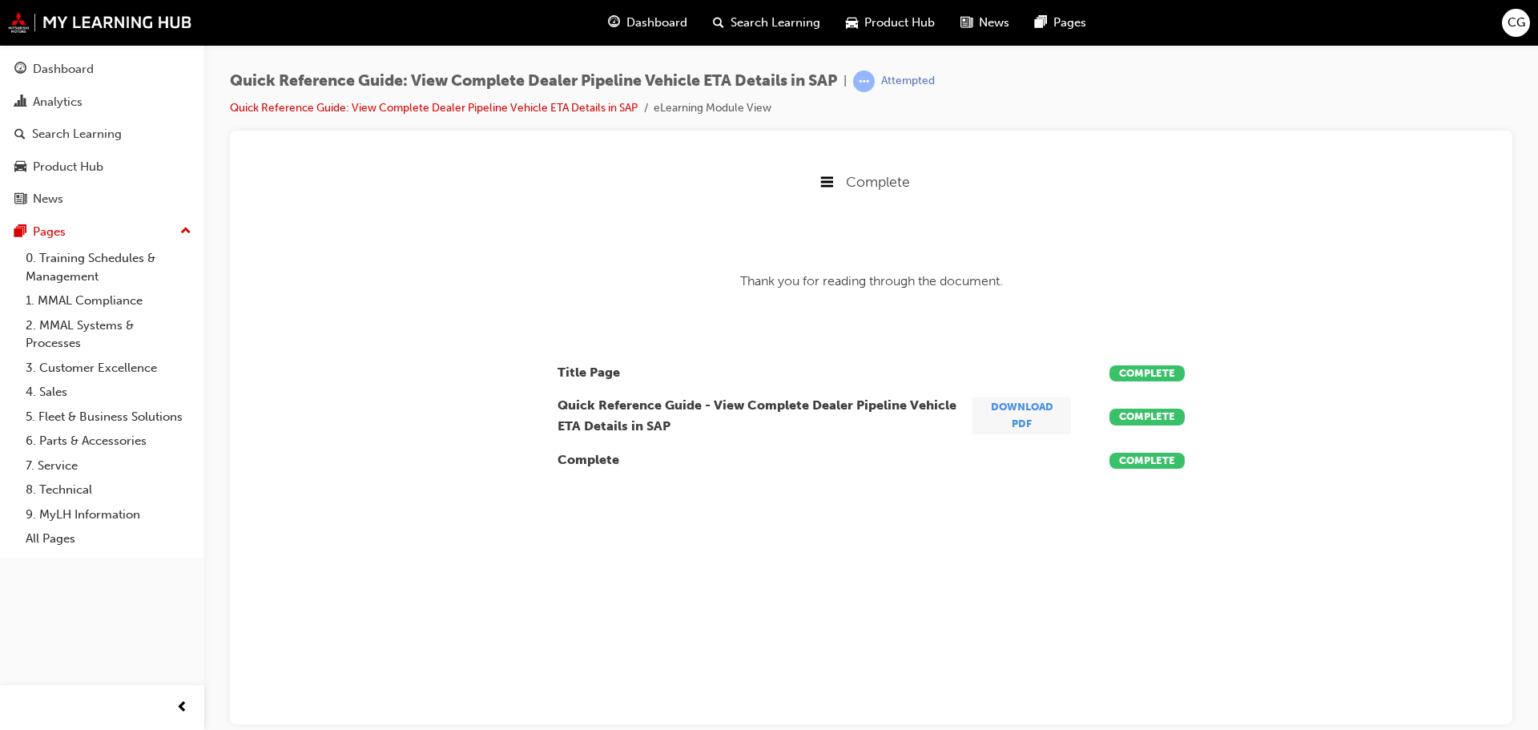
click at [1034, 407] on link "Download PDF" at bounding box center [1022, 415] width 99 height 37
click at [124, 367] on link "3. Customer Excellence" at bounding box center [108, 368] width 179 height 25
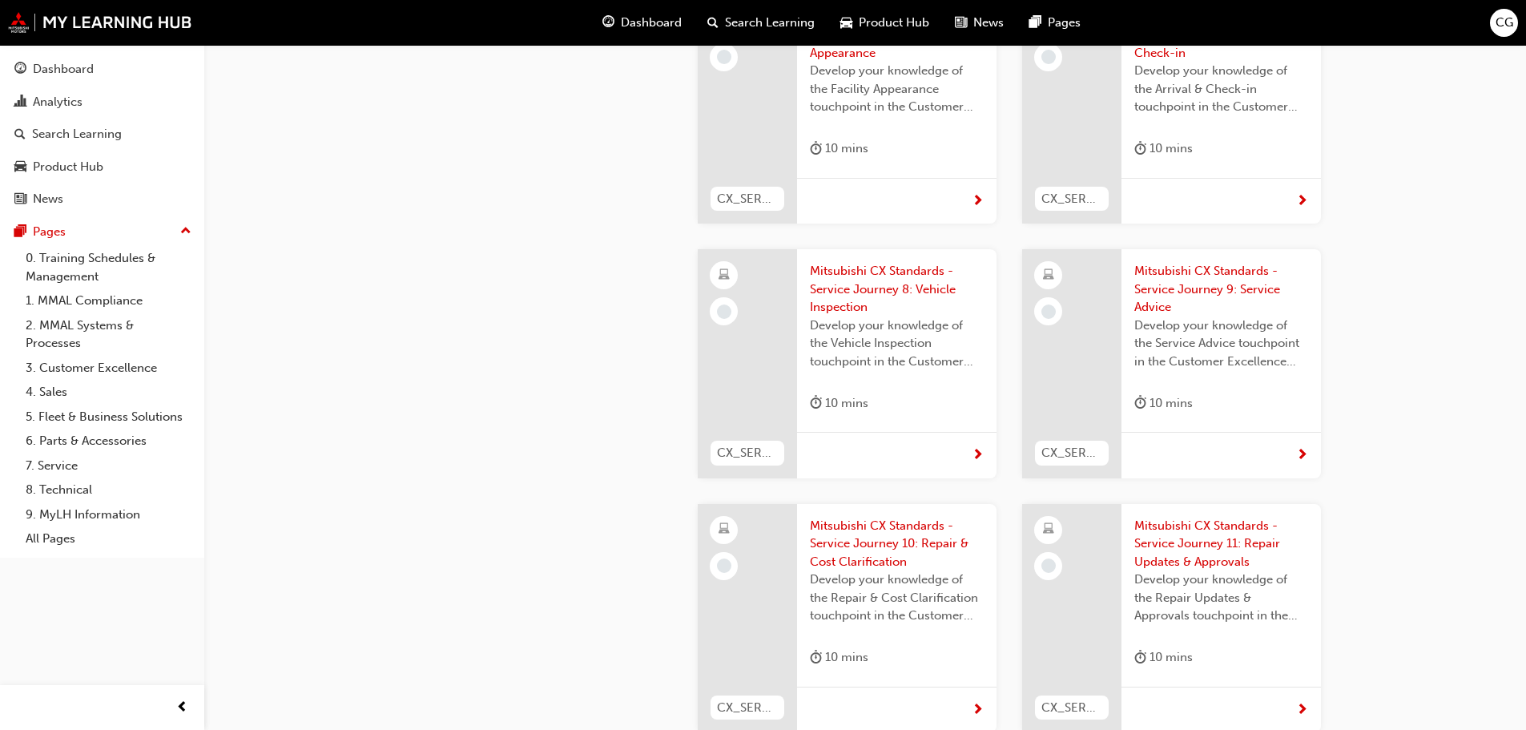
scroll to position [3616, 0]
